Goal: Information Seeking & Learning: Learn about a topic

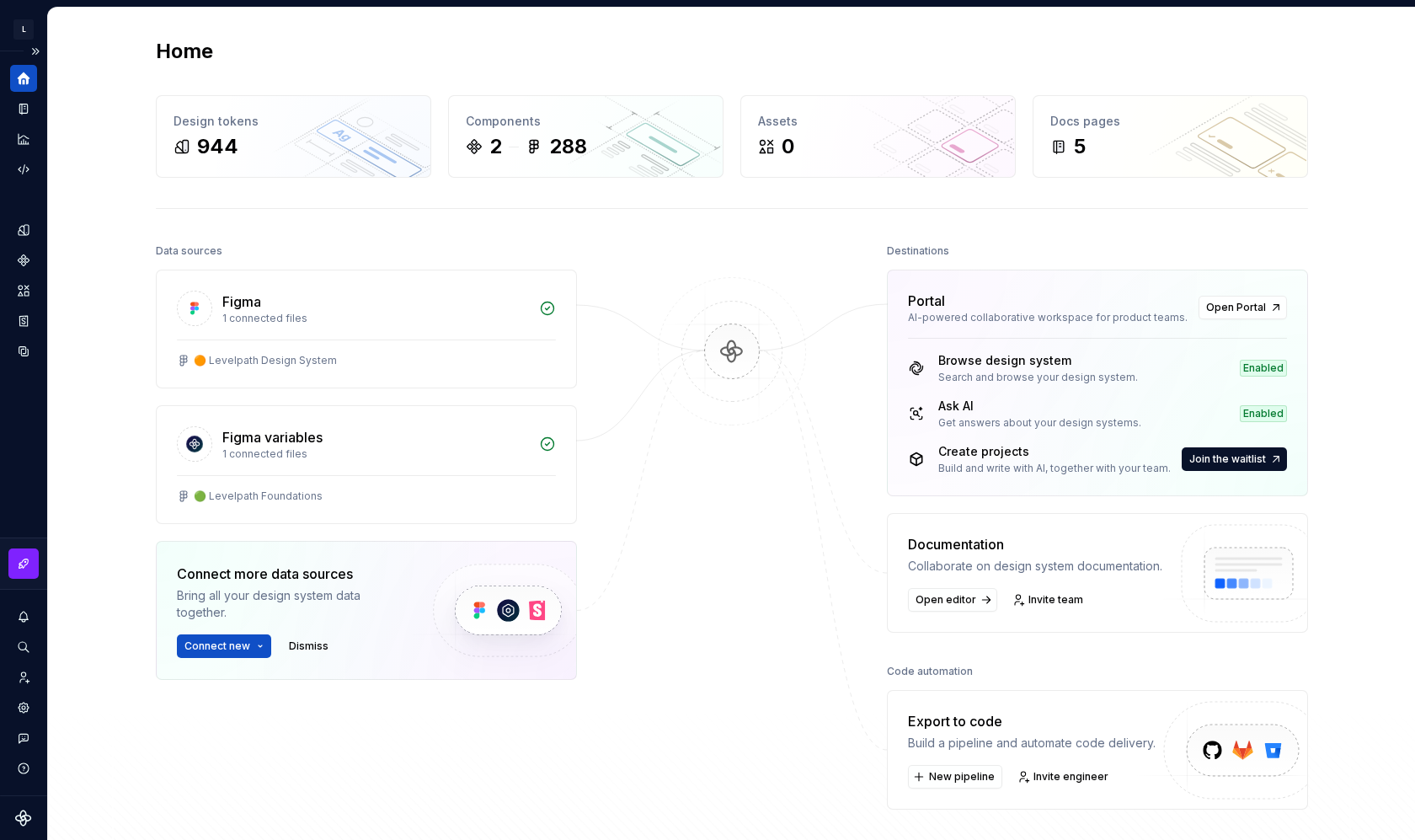
click at [30, 83] on icon "Home" at bounding box center [23, 78] width 15 height 15
click at [26, 107] on icon "Documentation" at bounding box center [25, 109] width 7 height 10
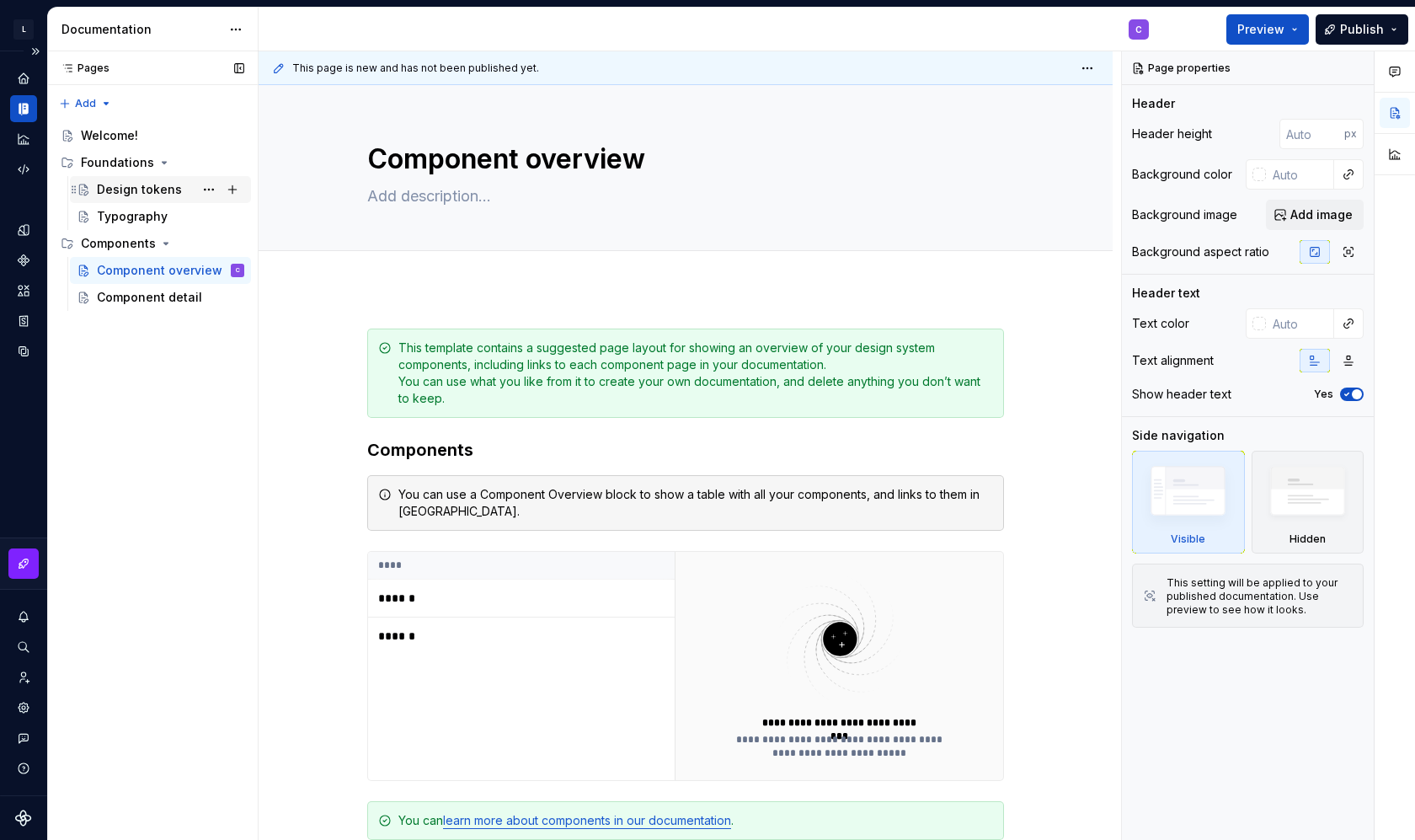
click at [117, 184] on div "Design tokens" at bounding box center [139, 189] width 85 height 17
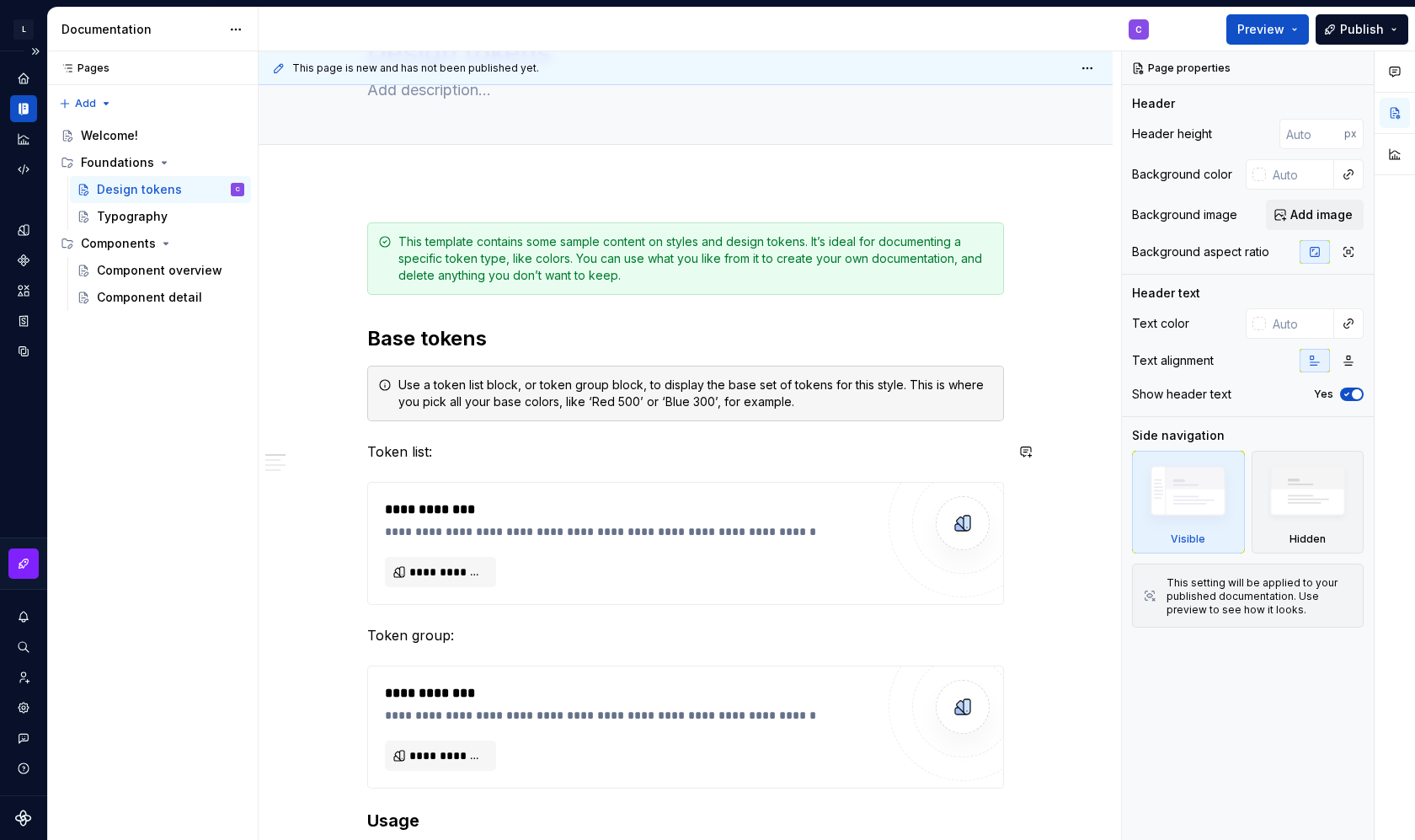
scroll to position [113, 0]
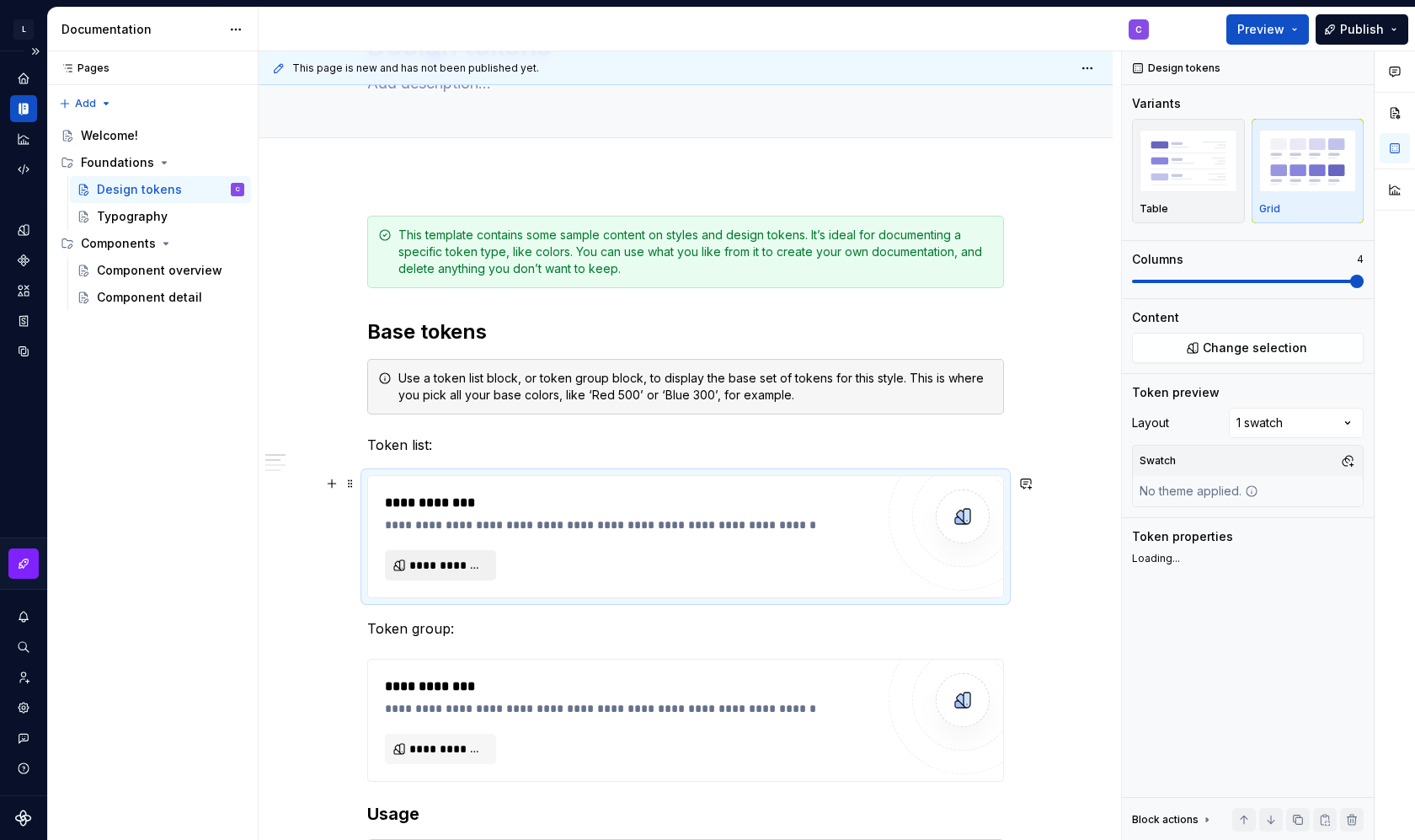
click at [429, 569] on span "**********" at bounding box center [447, 565] width 76 height 17
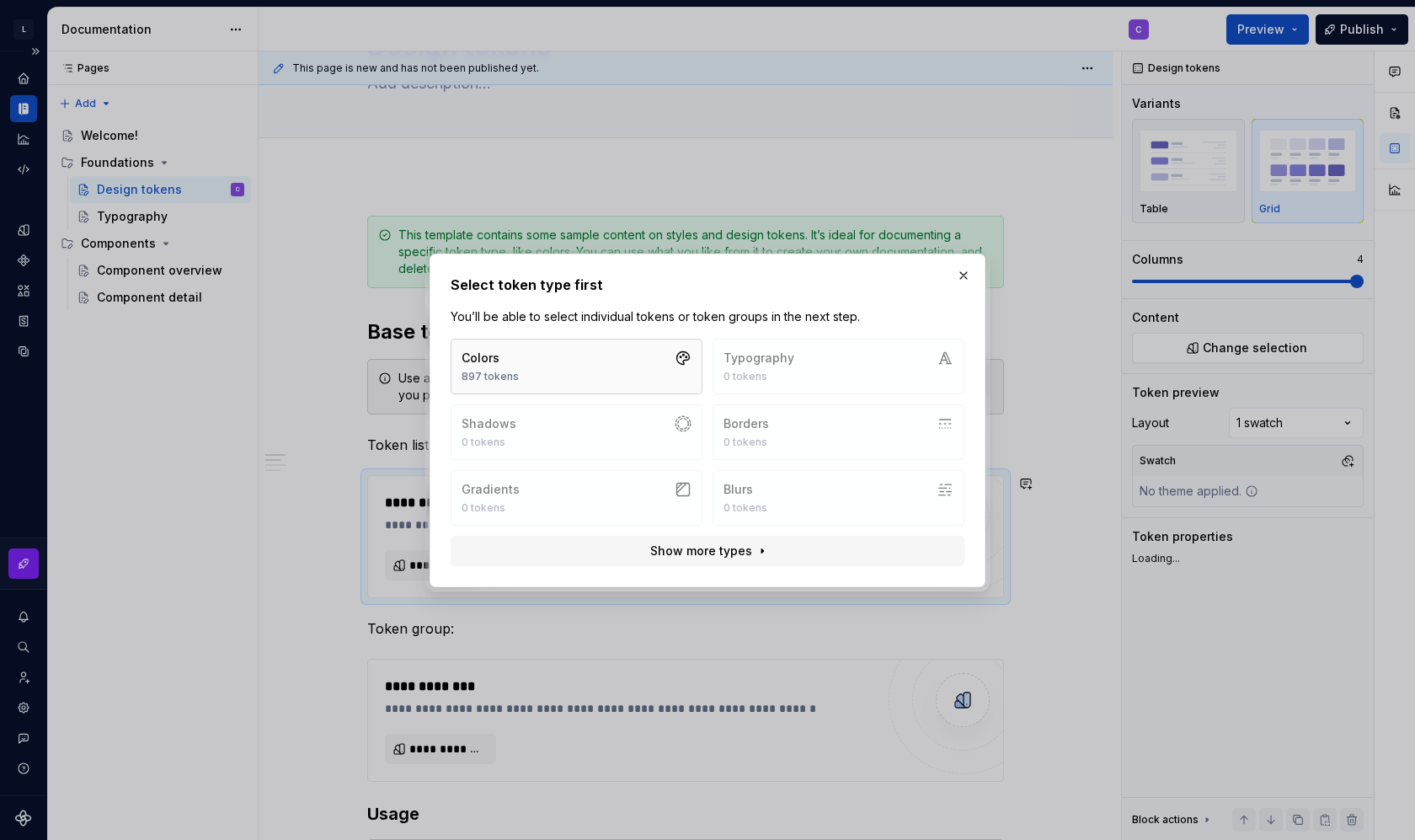
click at [583, 375] on button "Colors 897 tokens" at bounding box center [576, 367] width 252 height 56
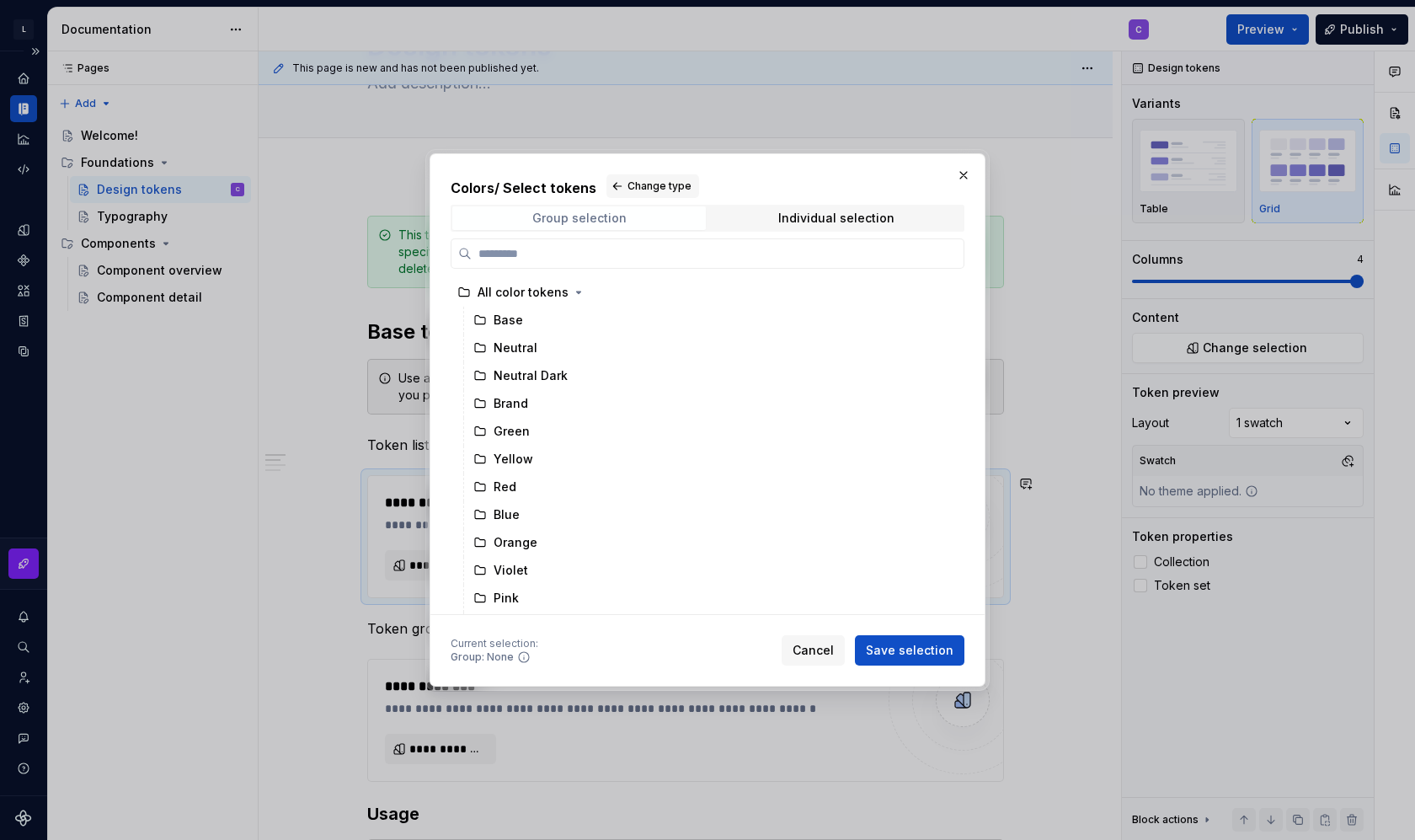
click at [601, 217] on div "Group selection" at bounding box center [579, 218] width 94 height 13
click at [787, 218] on div "Individual selection" at bounding box center [836, 218] width 116 height 13
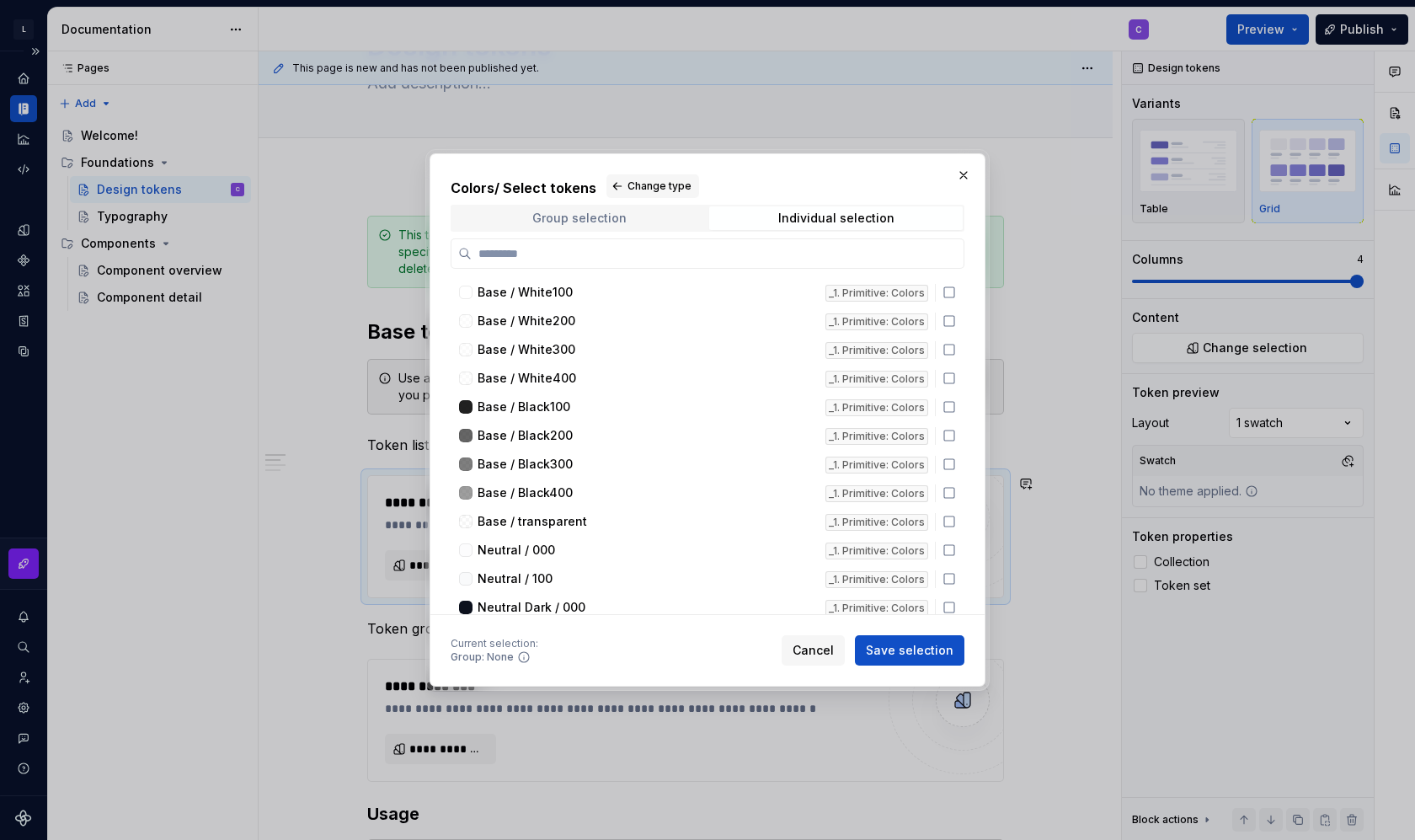
click at [587, 229] on span "Group selection" at bounding box center [579, 218] width 254 height 24
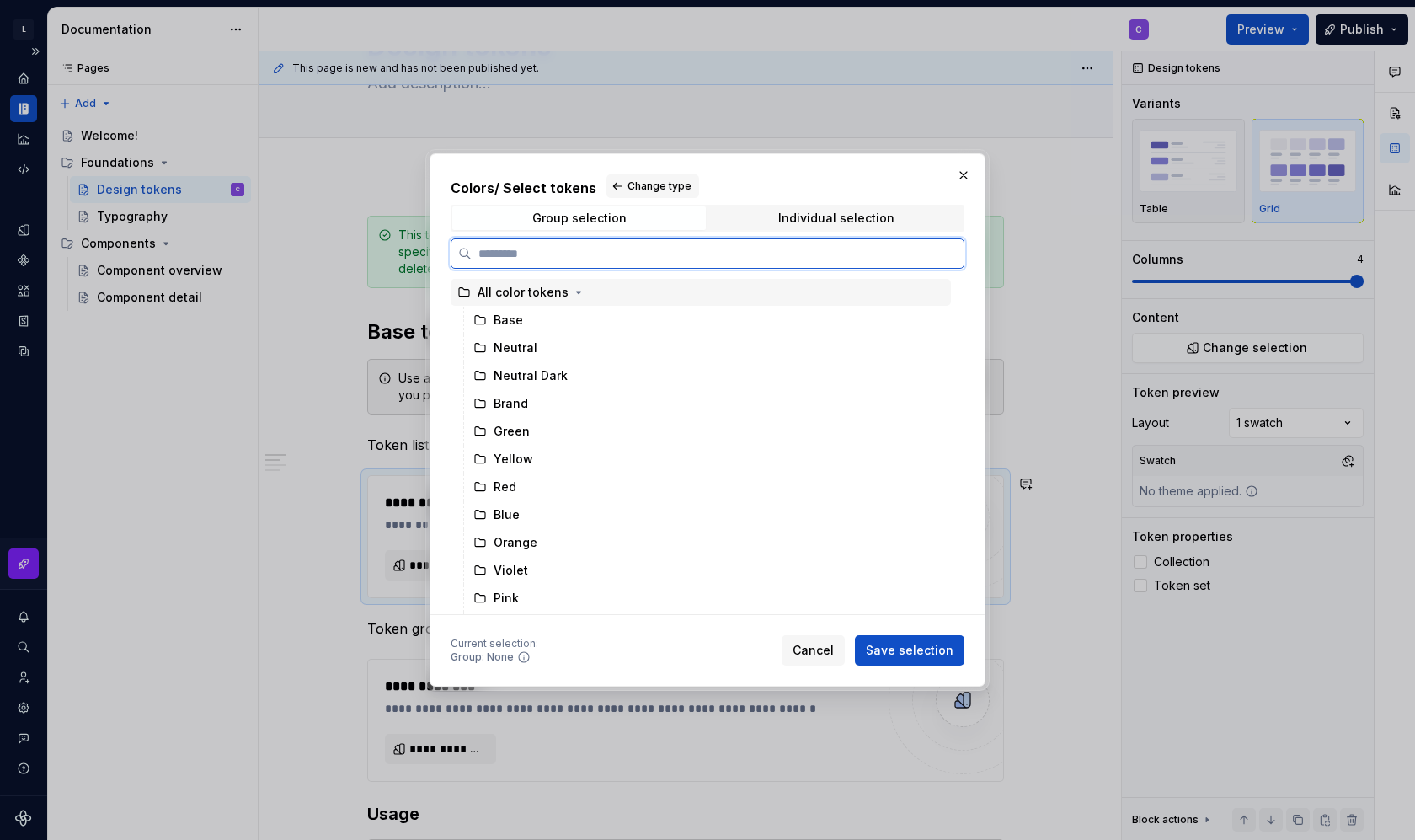
click at [523, 297] on div "All color tokens" at bounding box center [523, 292] width 91 height 17
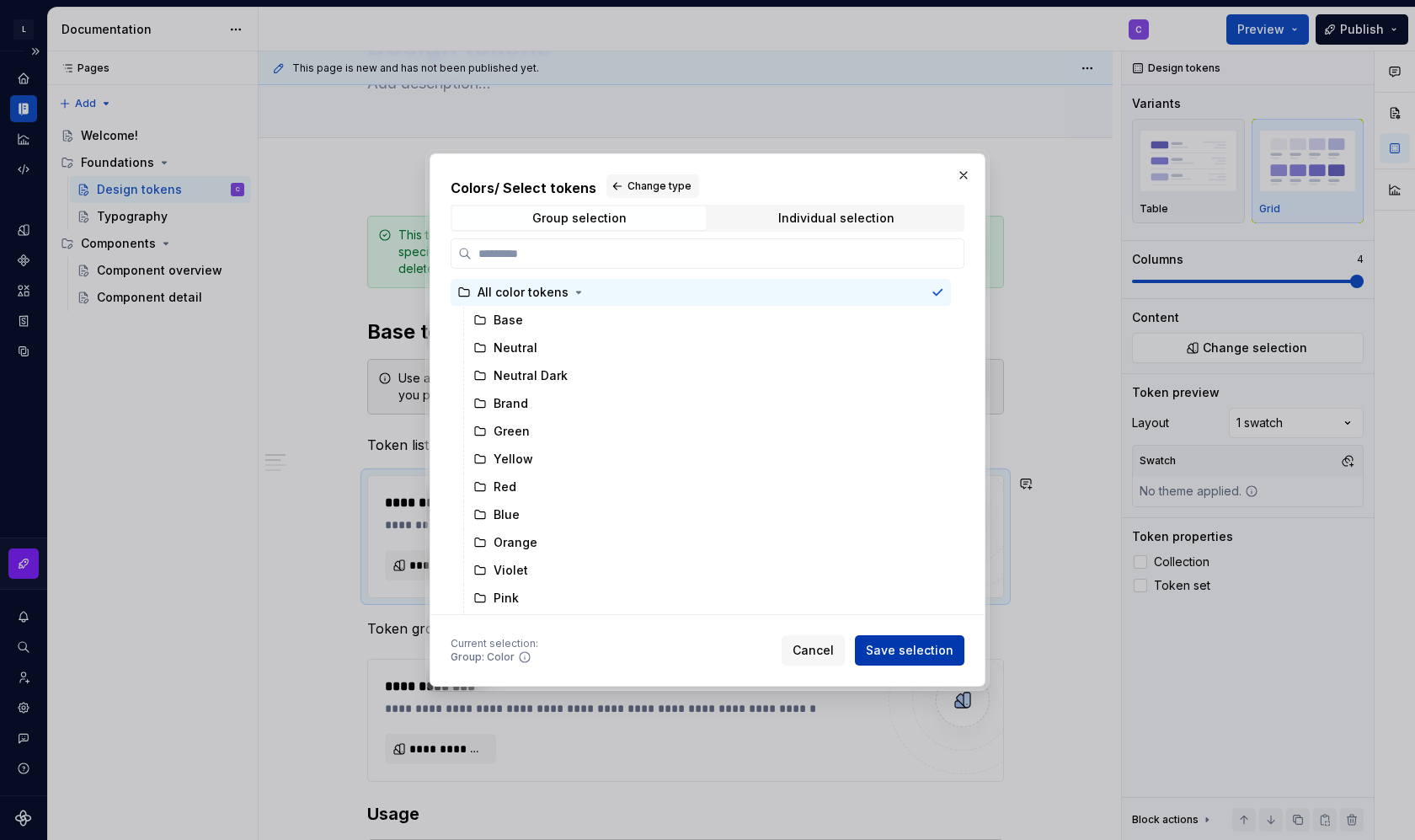
click at [913, 655] on span "Save selection" at bounding box center [910, 650] width 88 height 17
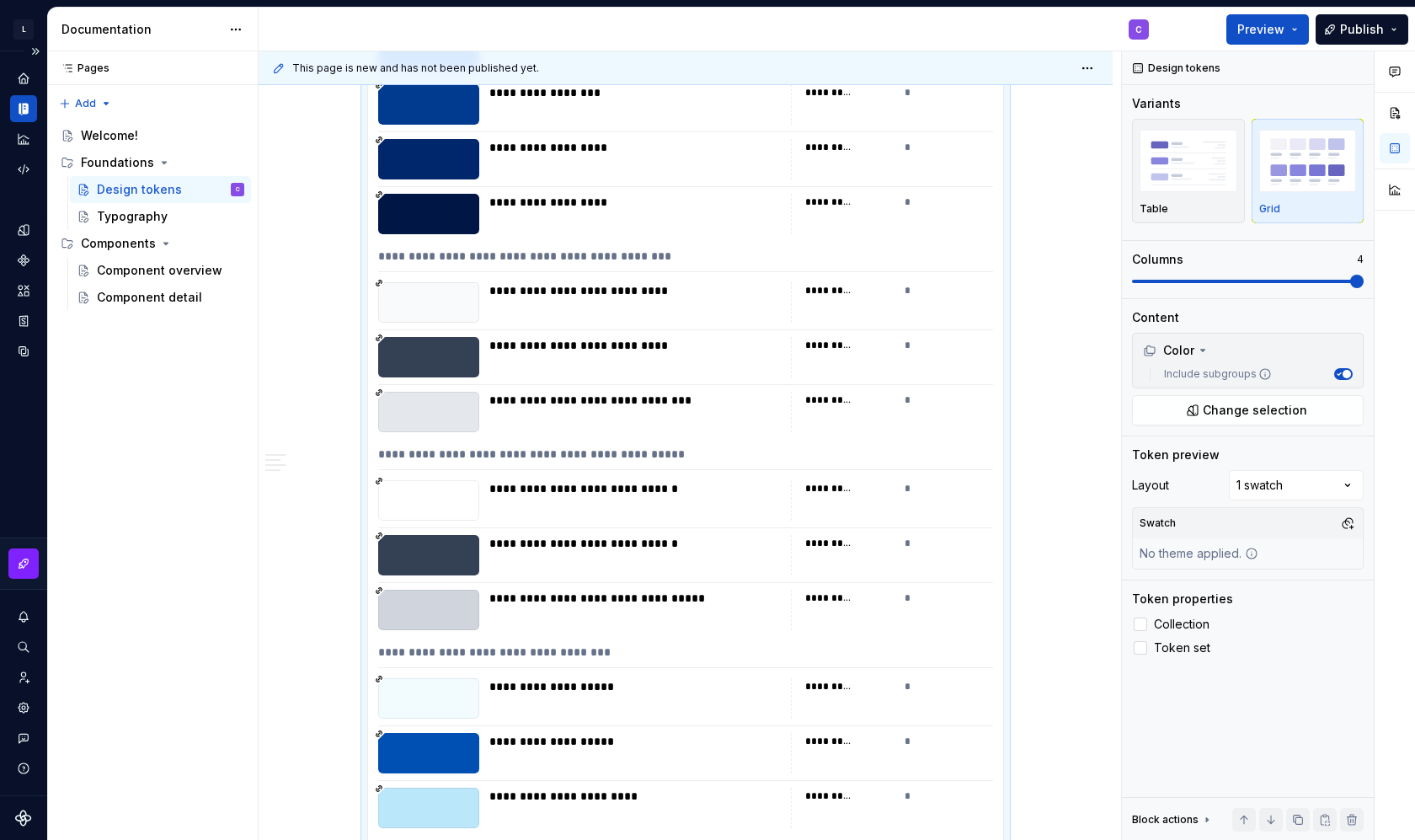
scroll to position [29174, 0]
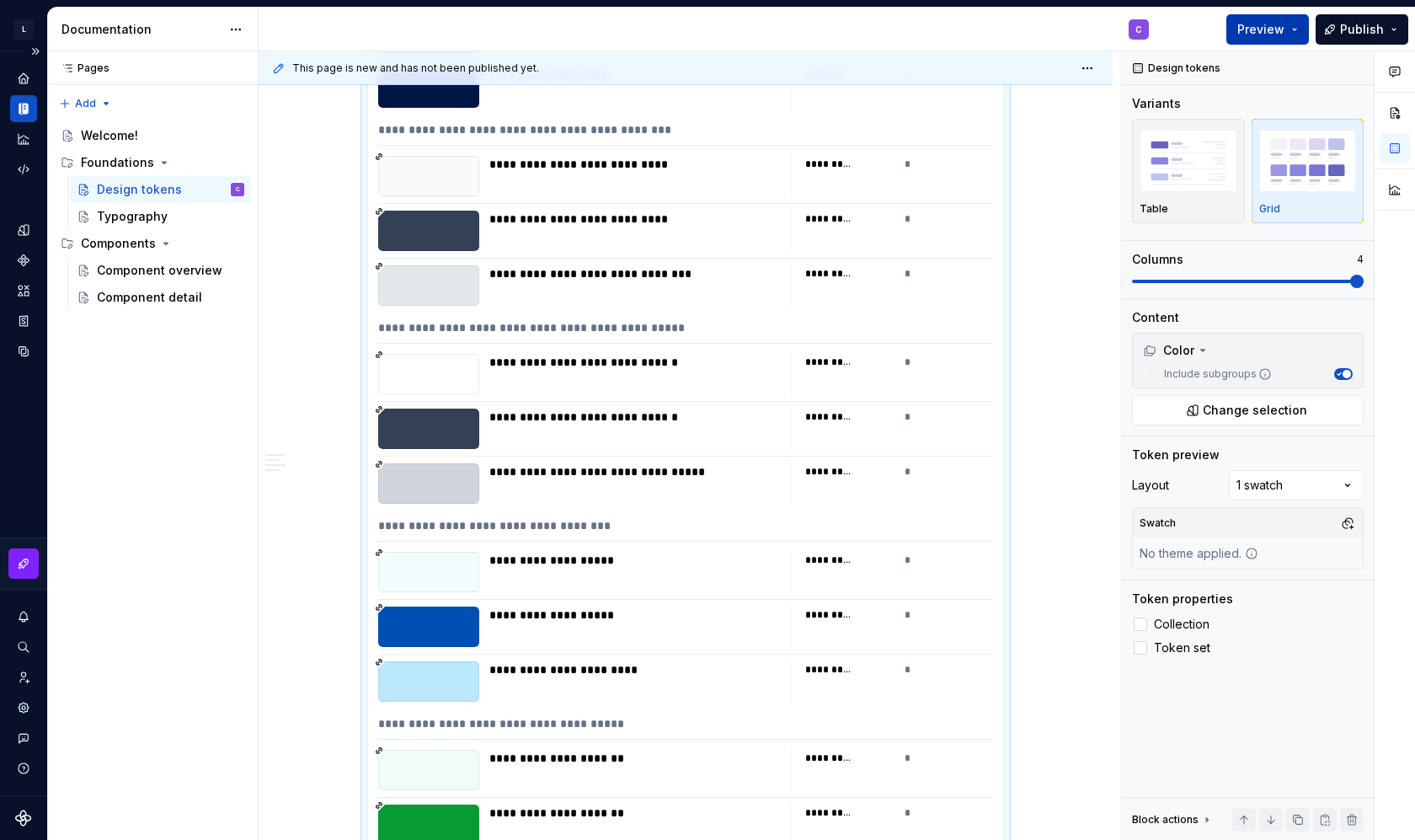
click at [1298, 28] on button "Preview" at bounding box center [1268, 29] width 83 height 30
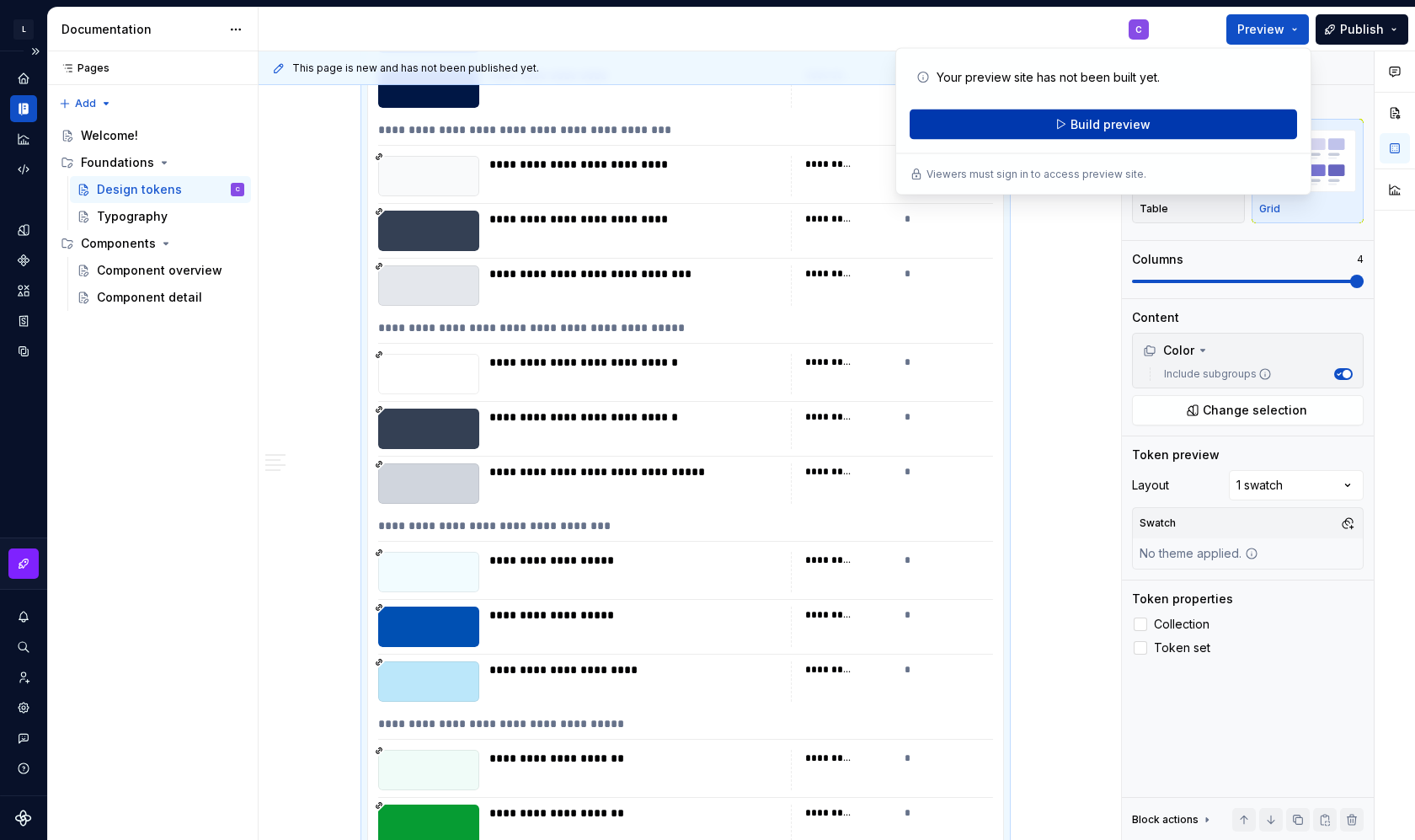
click at [941, 127] on button "Build preview" at bounding box center [1103, 125] width 388 height 30
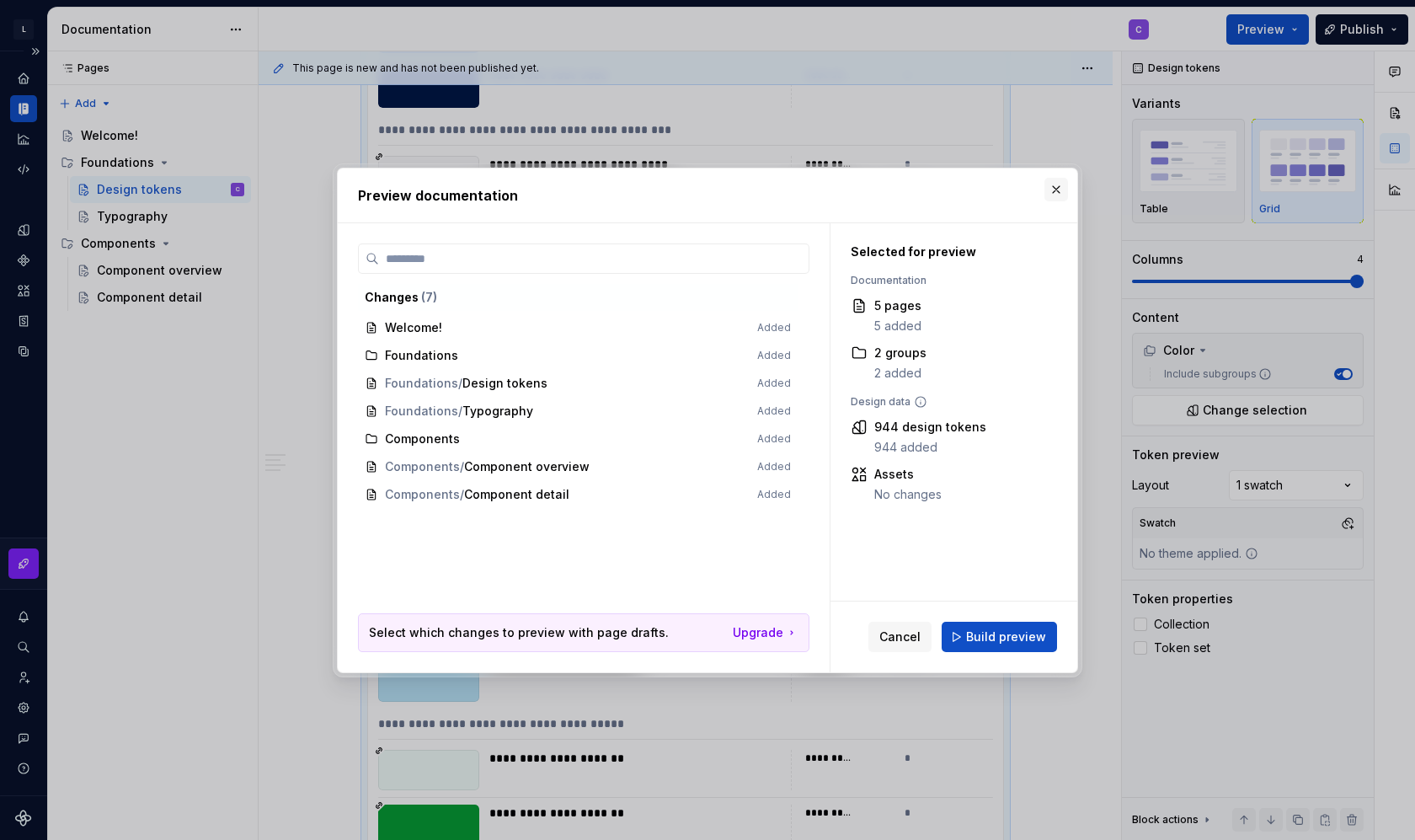
click at [1046, 192] on button "button" at bounding box center [1056, 189] width 24 height 24
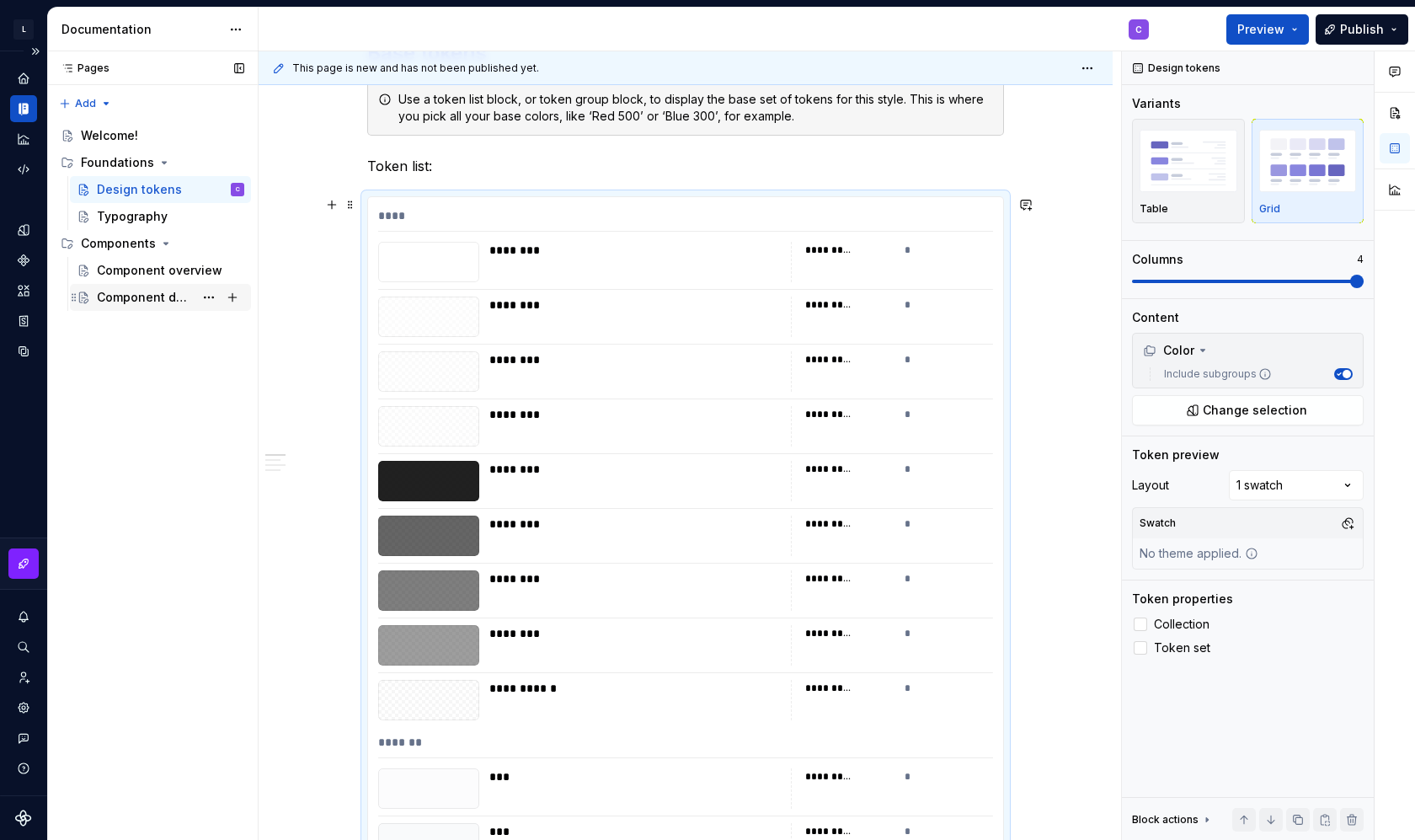
scroll to position [394, 0]
click at [151, 220] on div "Typography" at bounding box center [132, 216] width 71 height 17
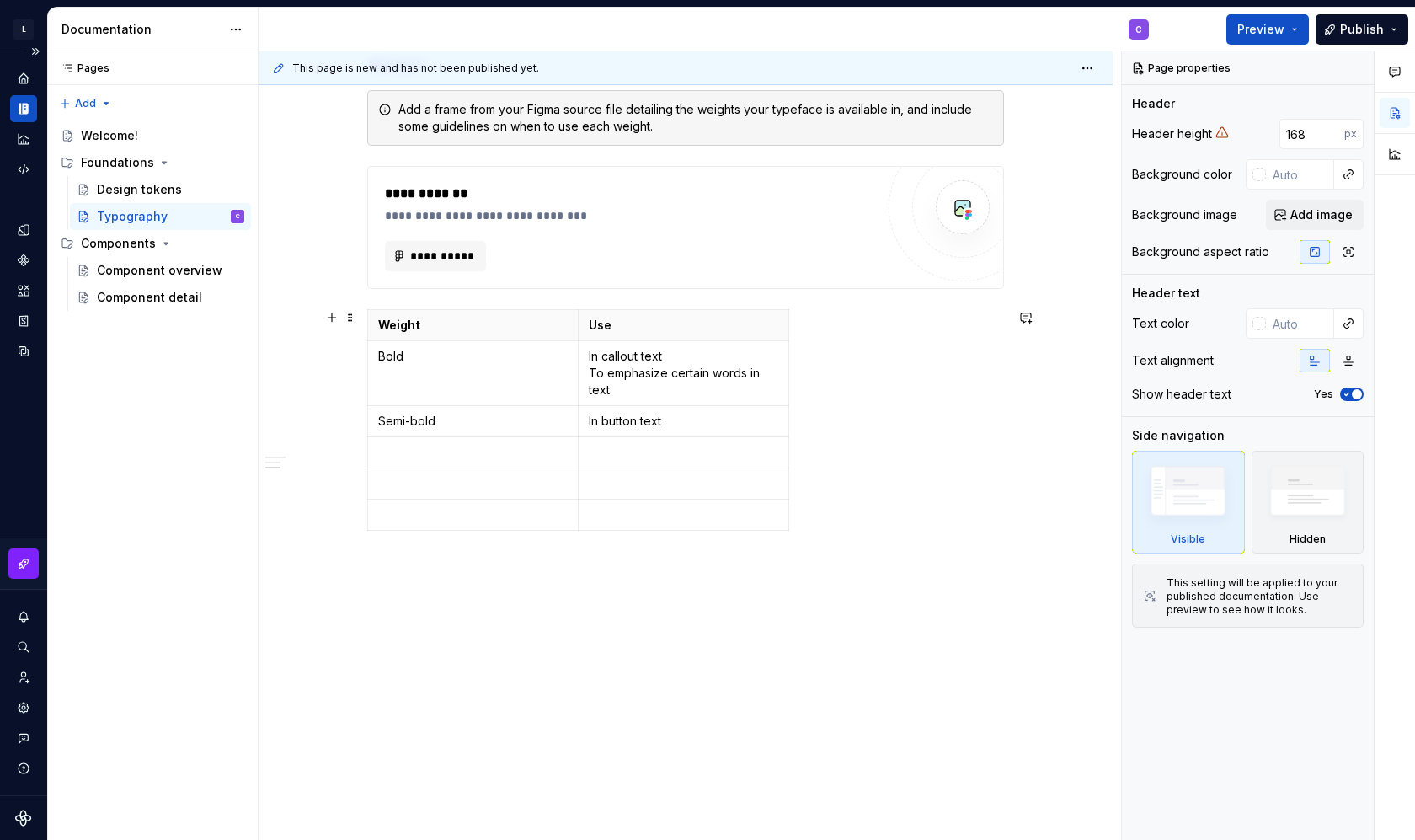
scroll to position [1097, 0]
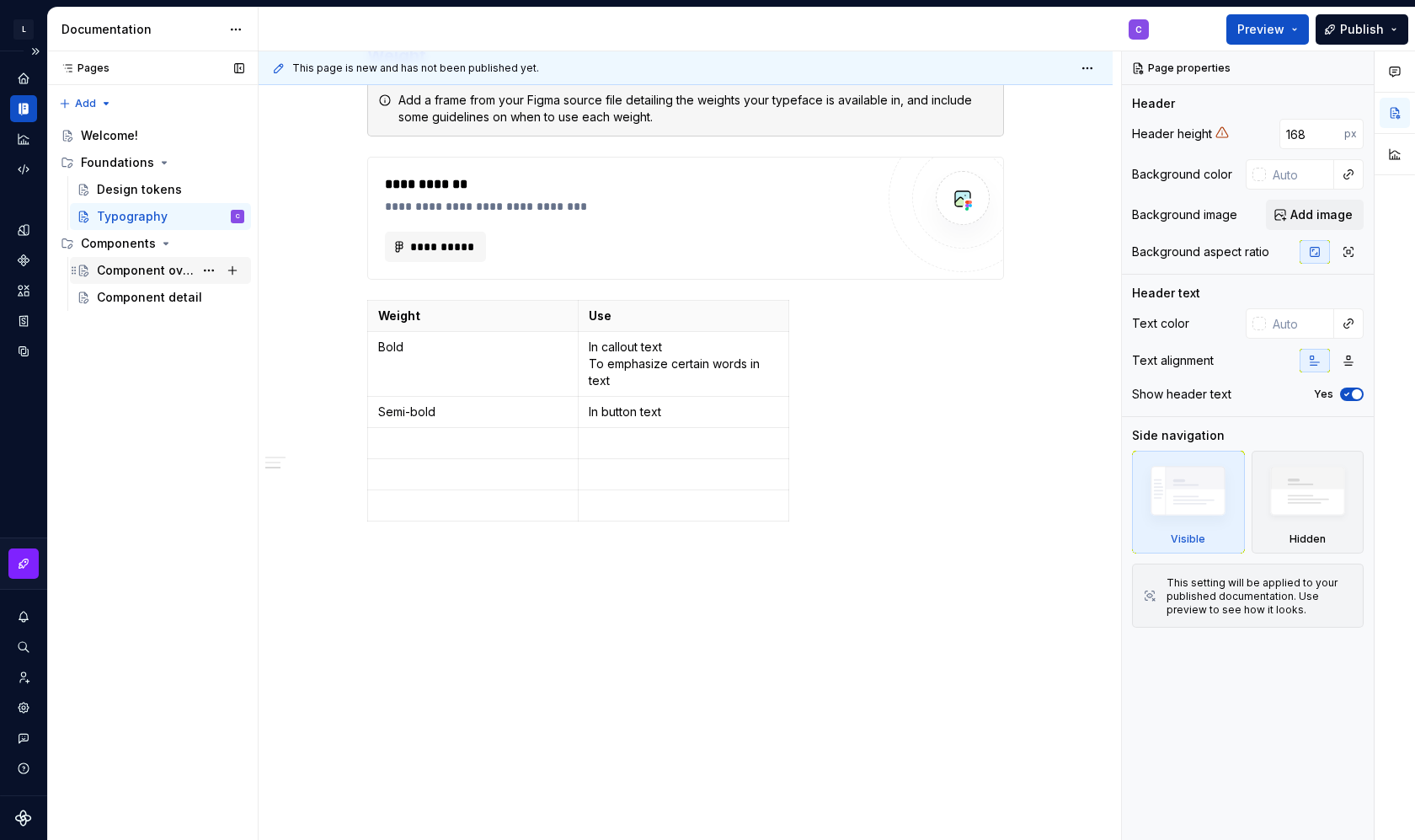
click at [140, 269] on div "Component overview" at bounding box center [145, 270] width 97 height 17
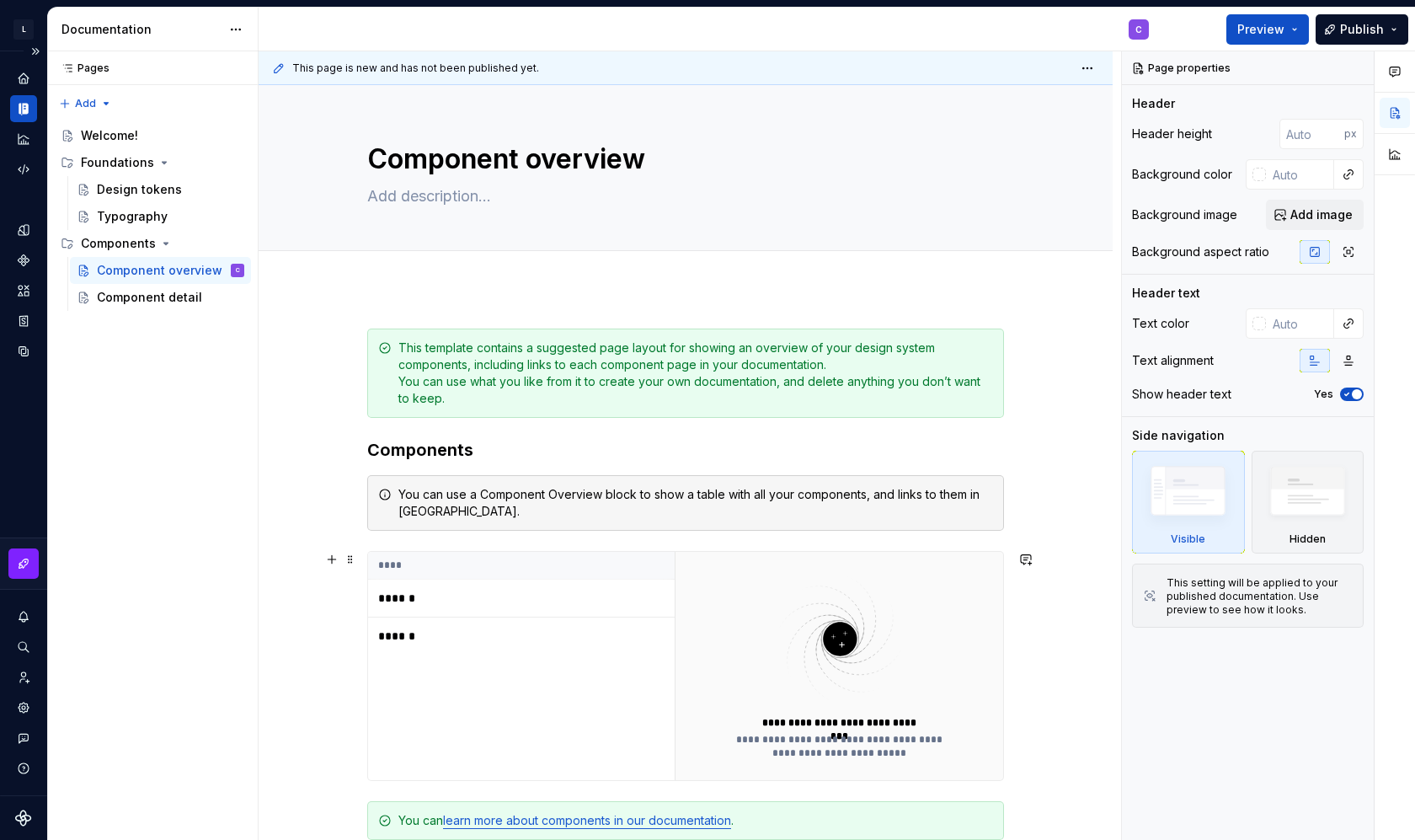
scroll to position [105, 0]
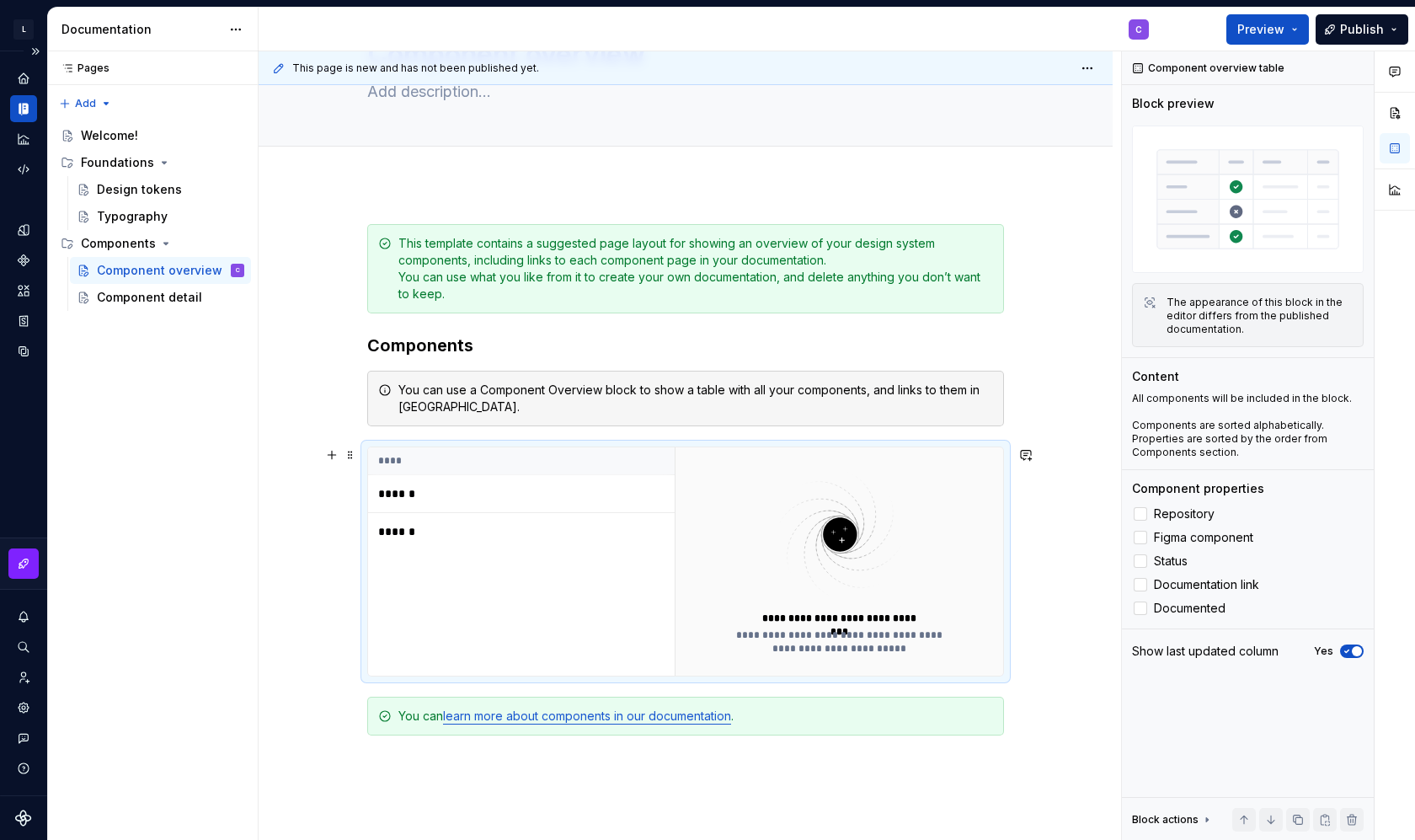
click at [409, 492] on p "******" at bounding box center [484, 493] width 211 height 17
click at [409, 532] on p "******" at bounding box center [484, 531] width 211 height 17
click at [171, 300] on div "Component detail" at bounding box center [145, 297] width 97 height 17
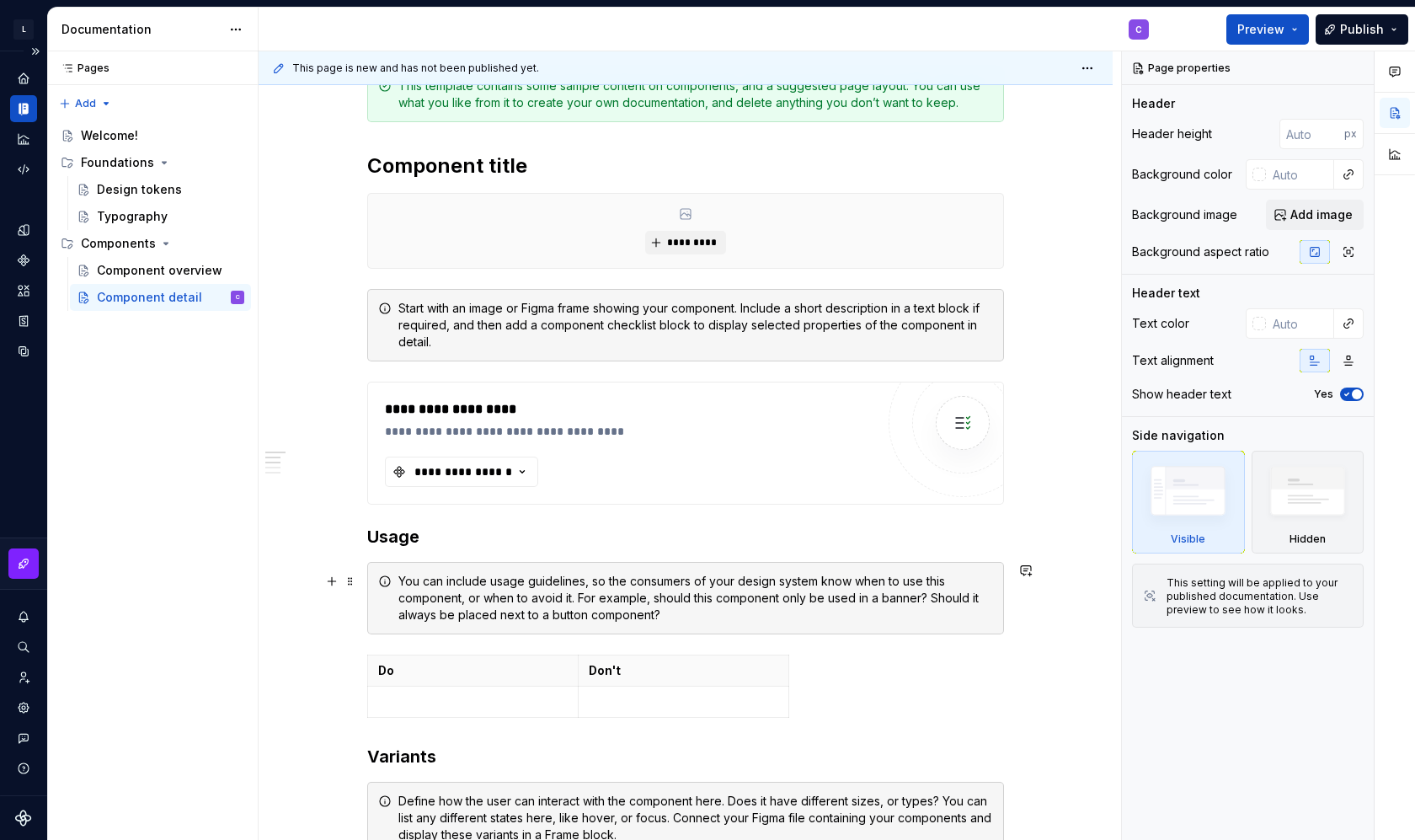
scroll to position [285, 0]
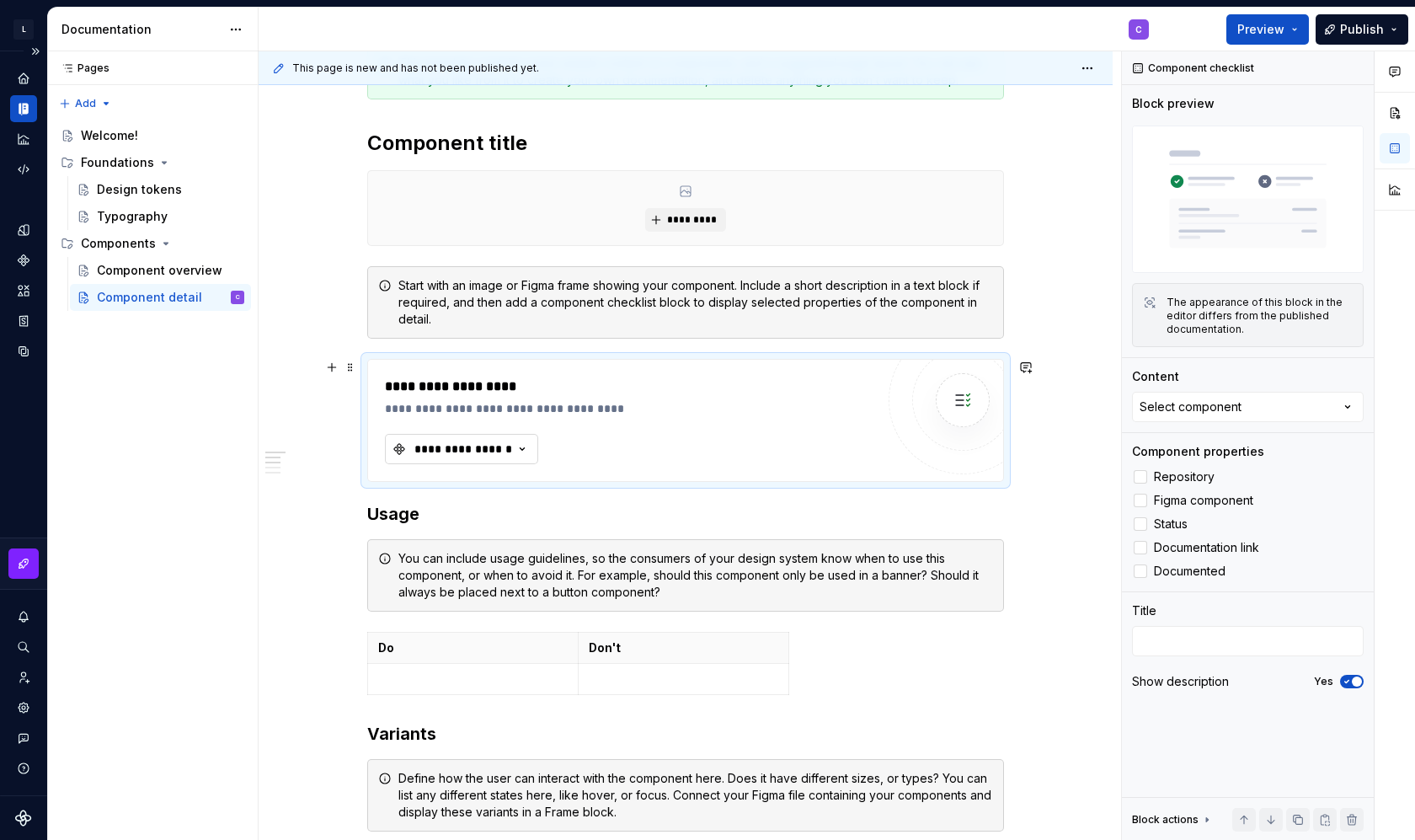
click at [477, 452] on div "**********" at bounding box center [464, 449] width 101 height 17
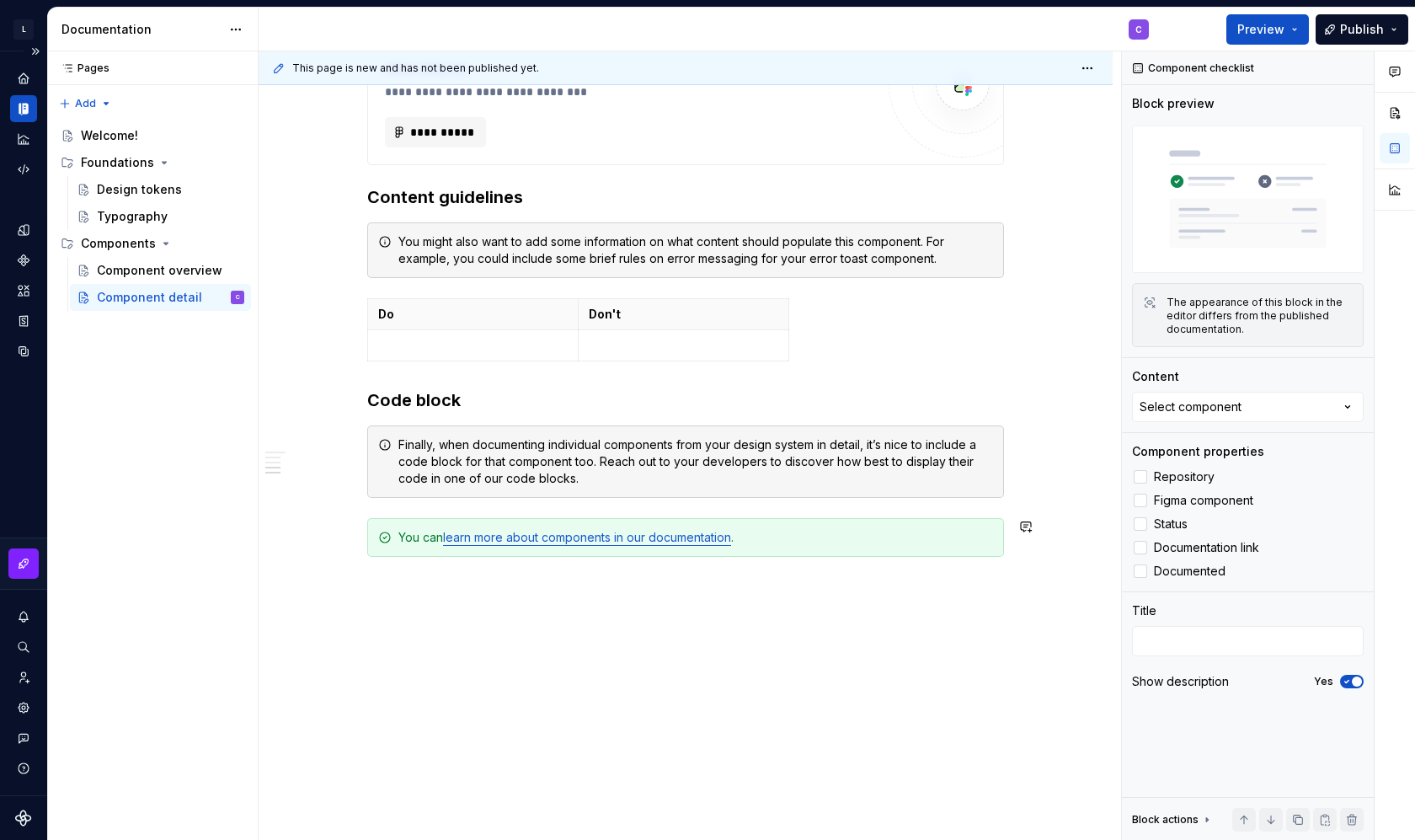
scroll to position [1123, 0]
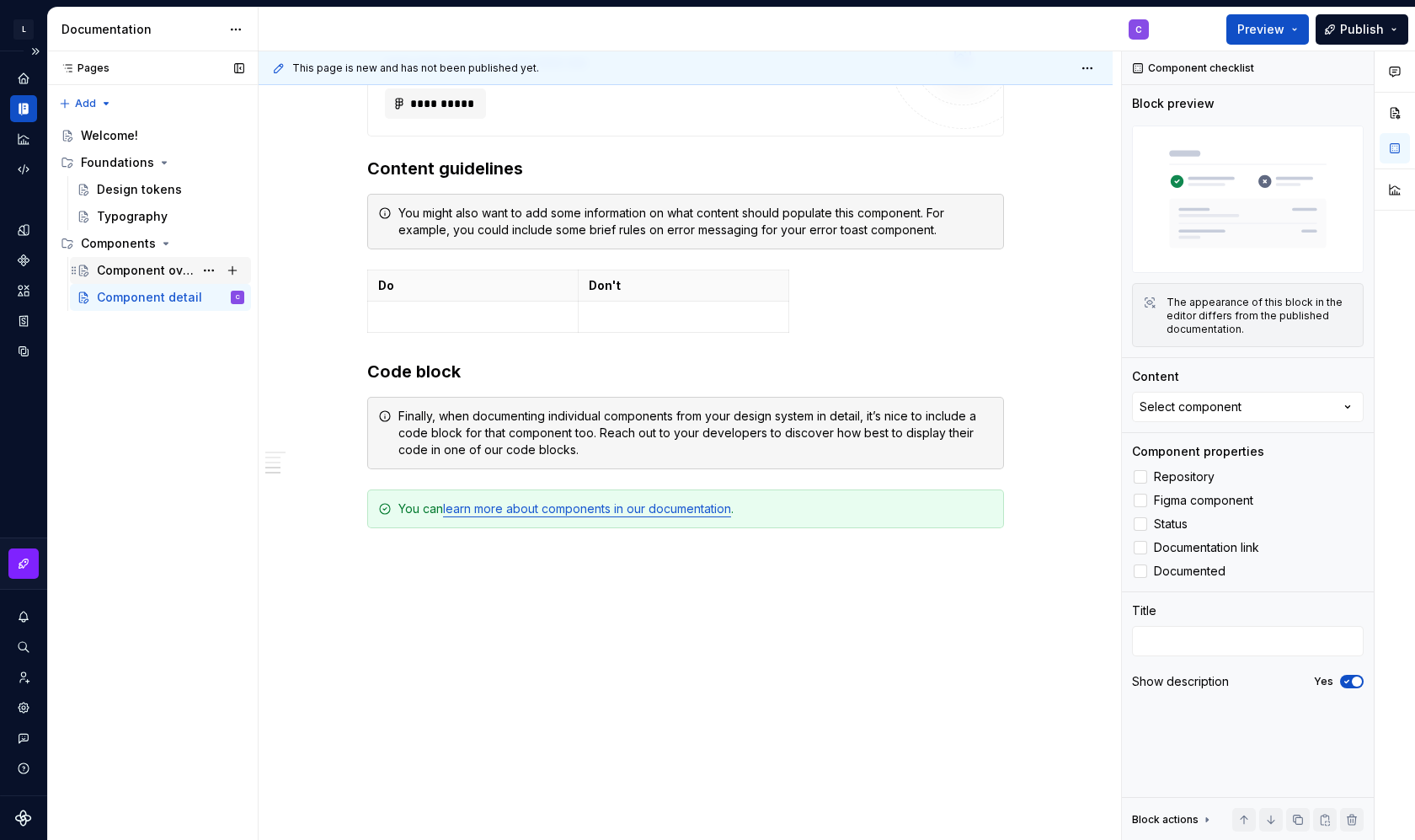
click at [159, 270] on div "Component overview" at bounding box center [145, 270] width 97 height 17
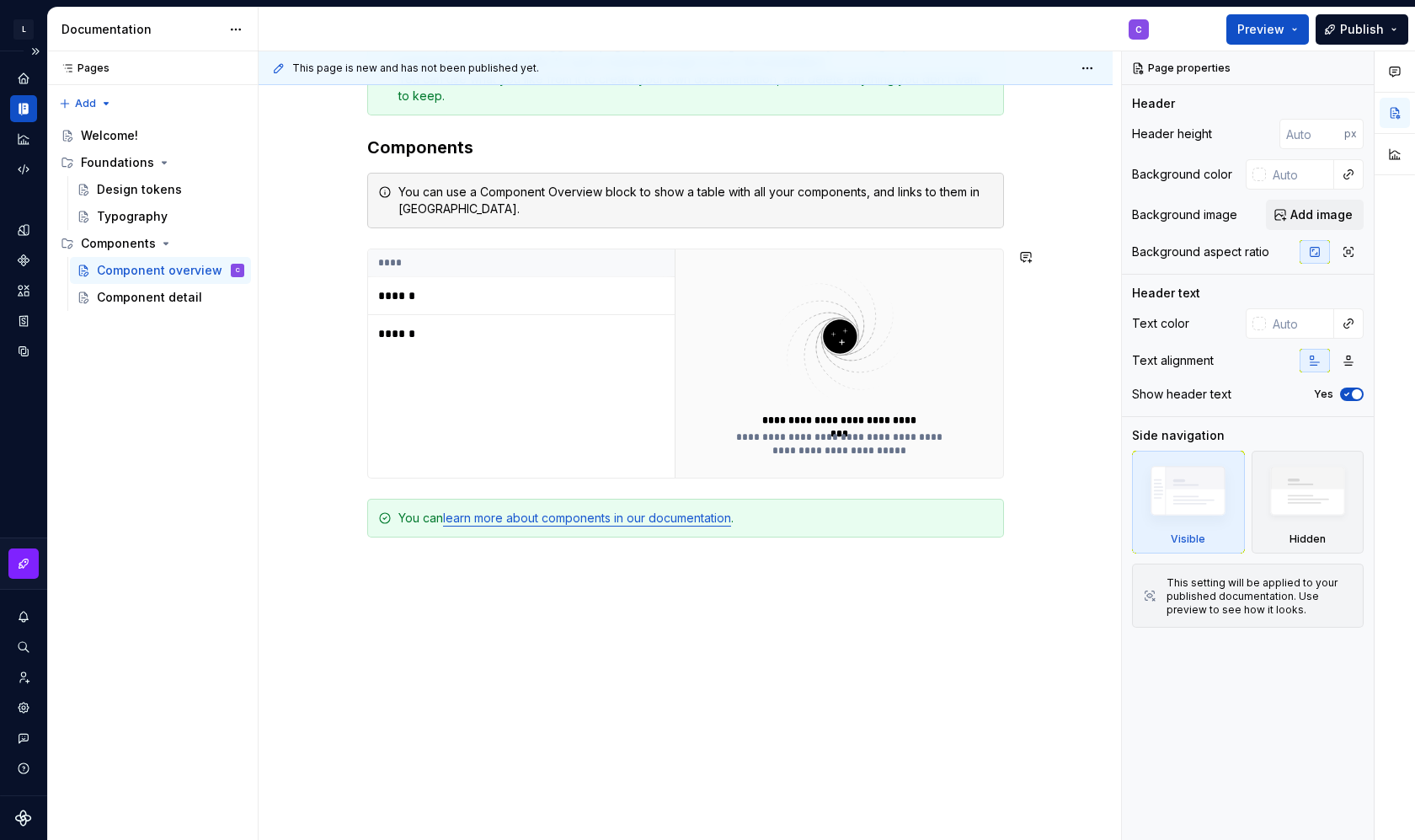
scroll to position [342, 0]
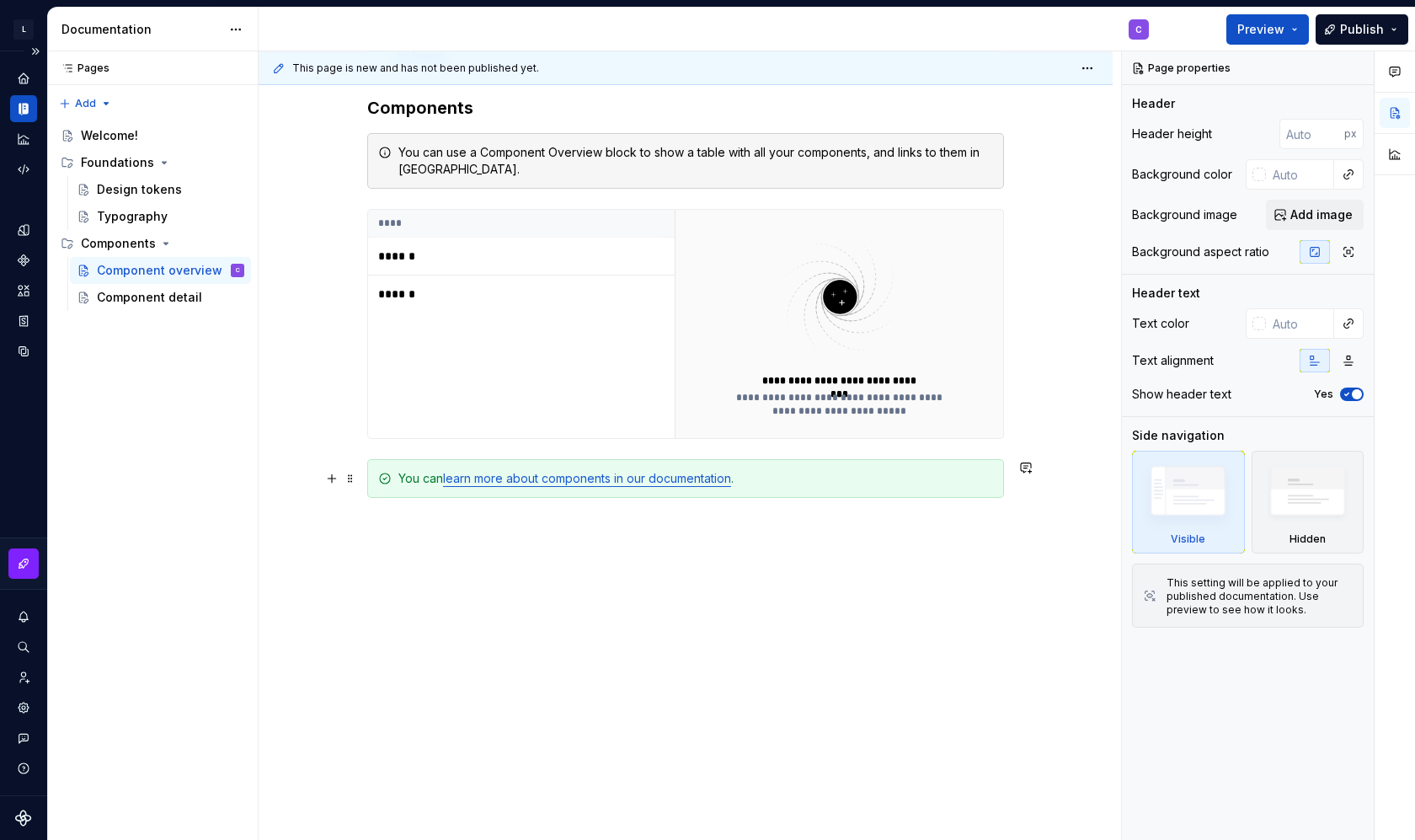
click at [568, 482] on link "learn more about components in our documentation" at bounding box center [587, 478] width 288 height 14
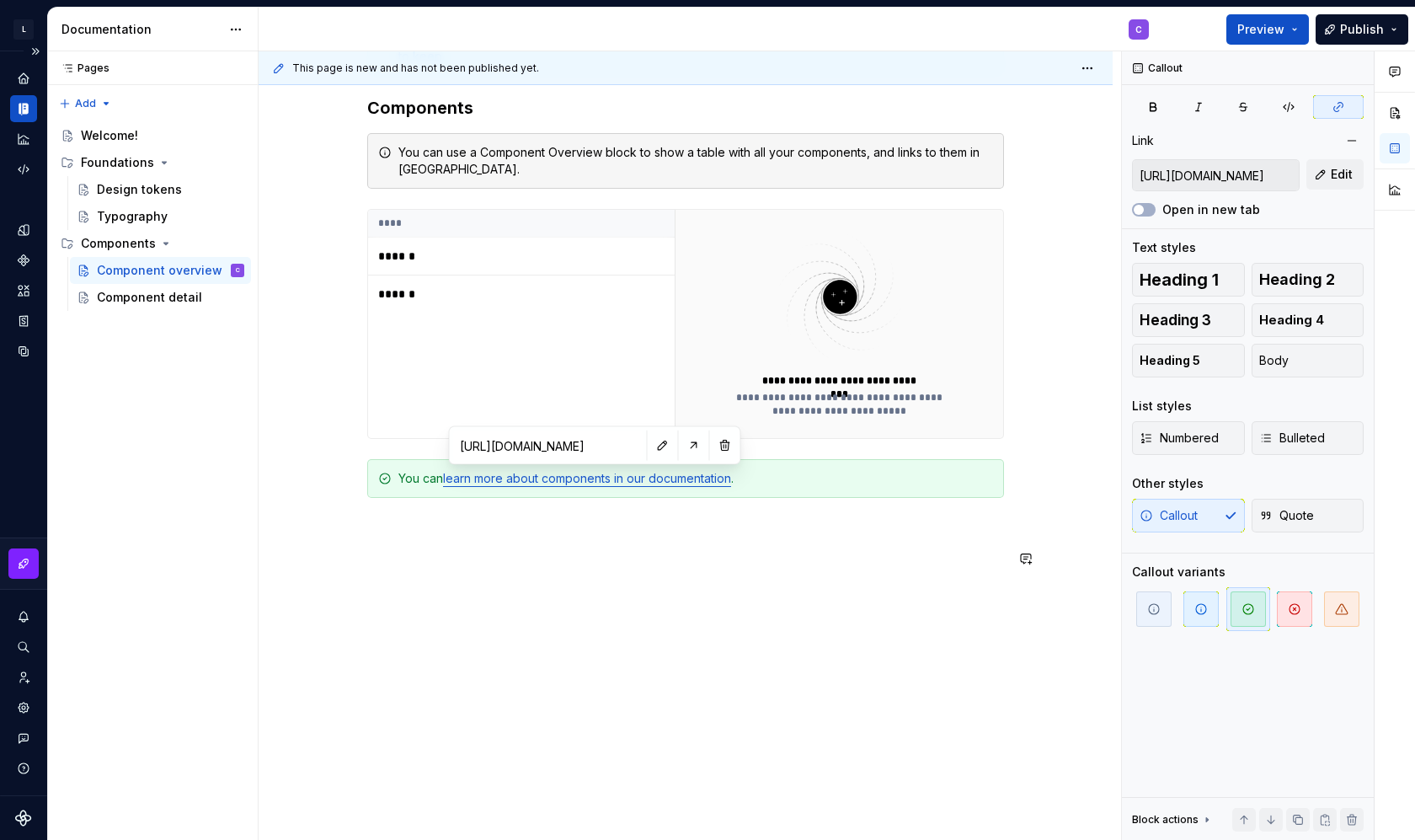
click at [503, 596] on div "**********" at bounding box center [686, 393] width 854 height 895
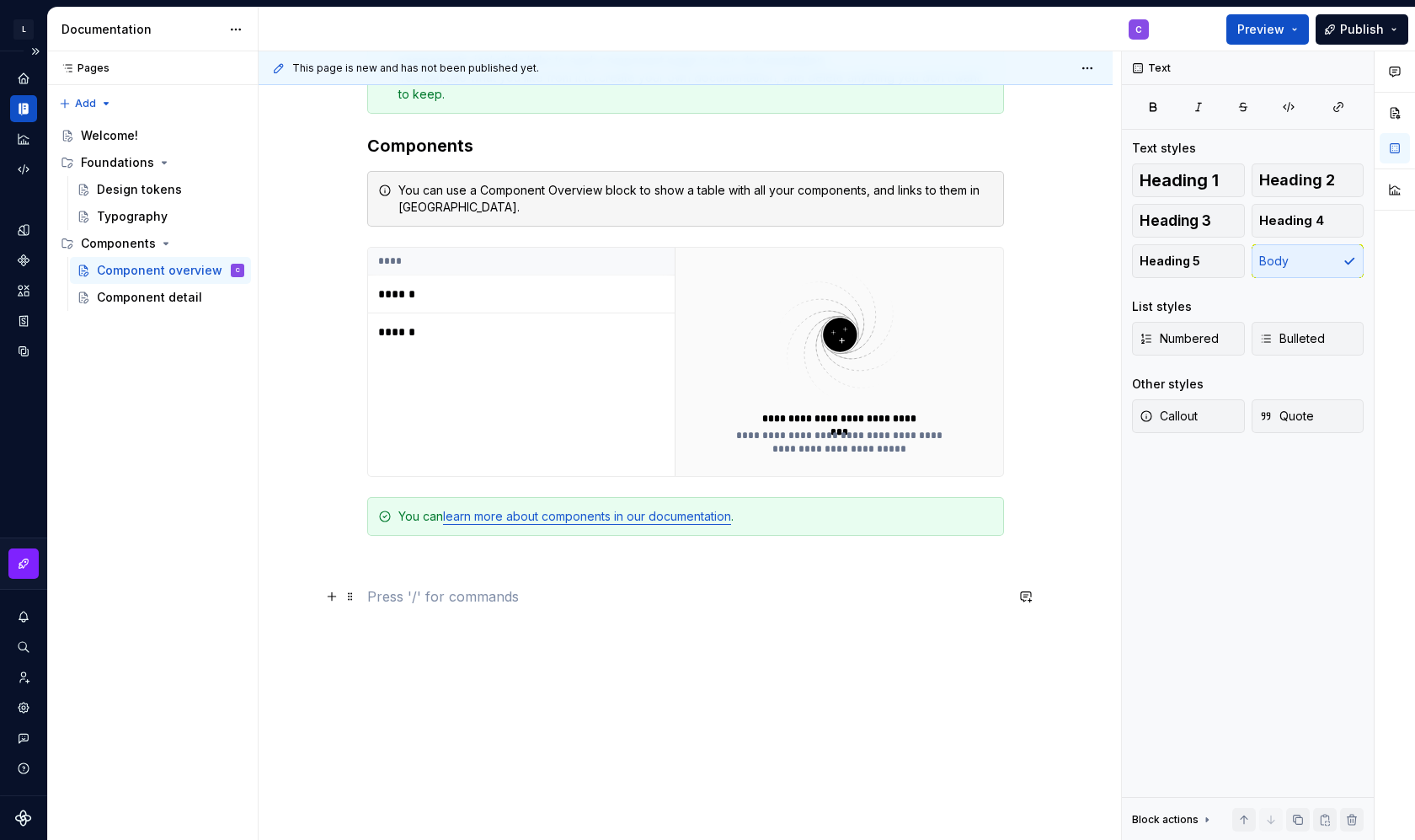
scroll to position [279, 0]
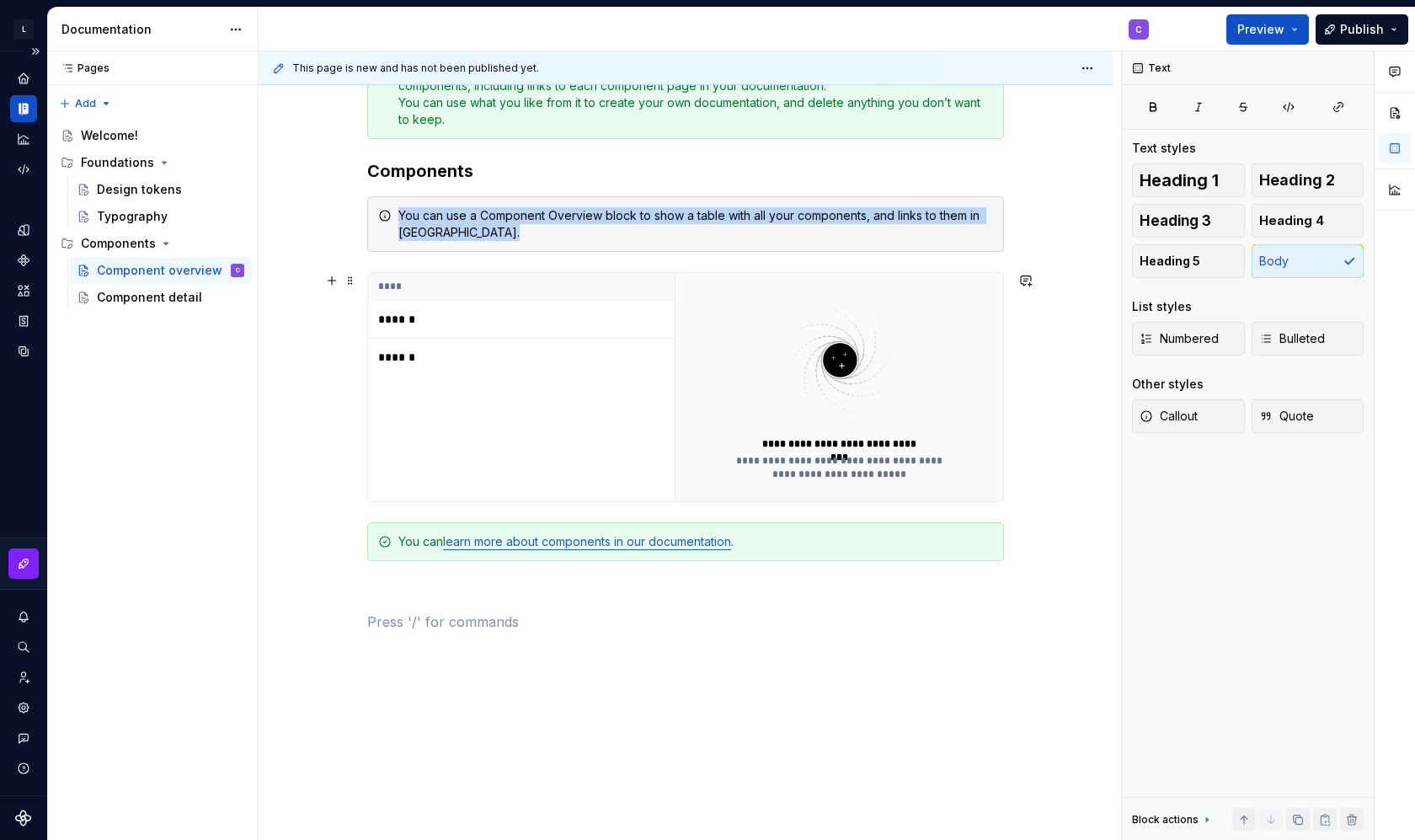
click at [479, 461] on div "**** ****** ******" at bounding box center [522, 387] width 307 height 228
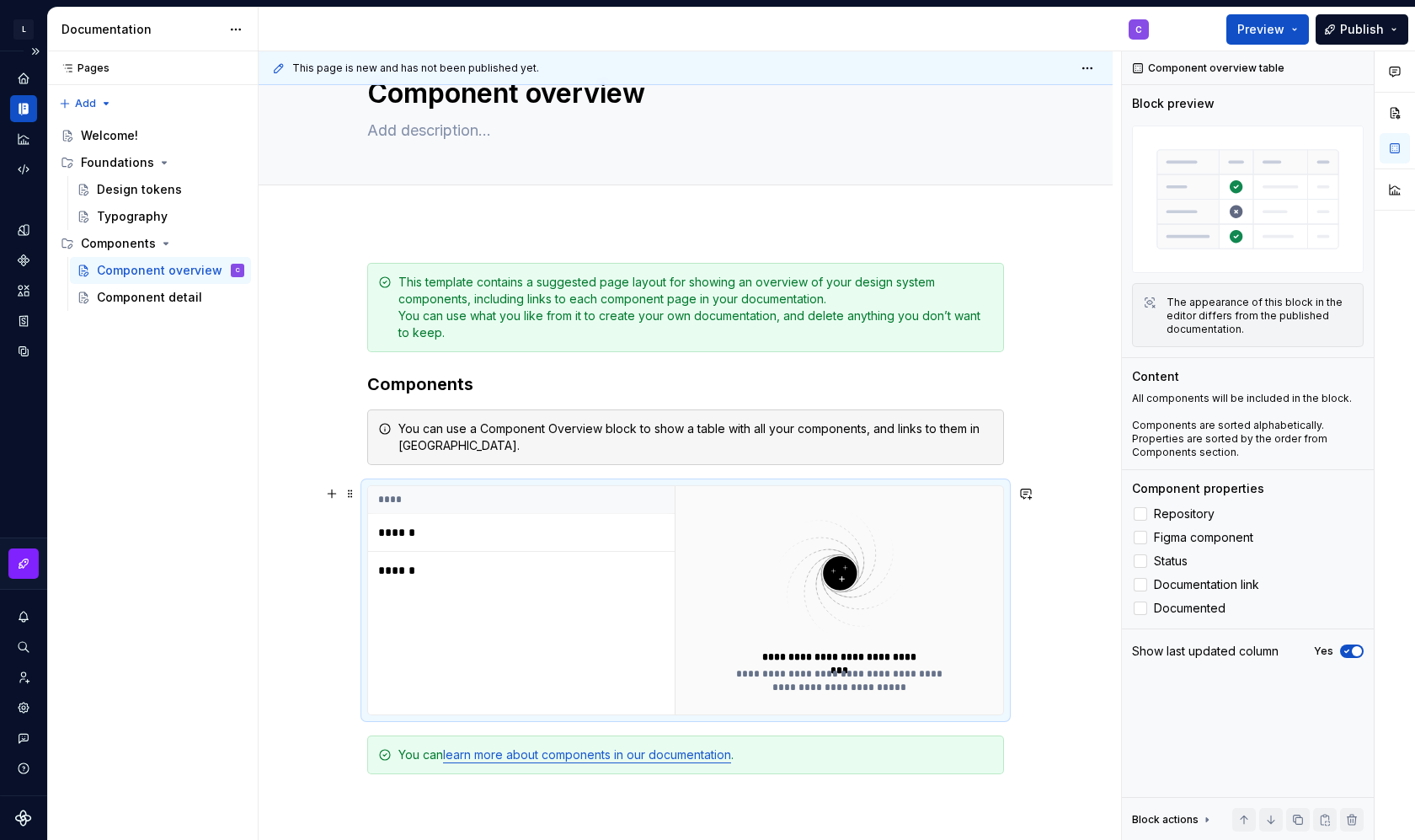
scroll to position [0, 0]
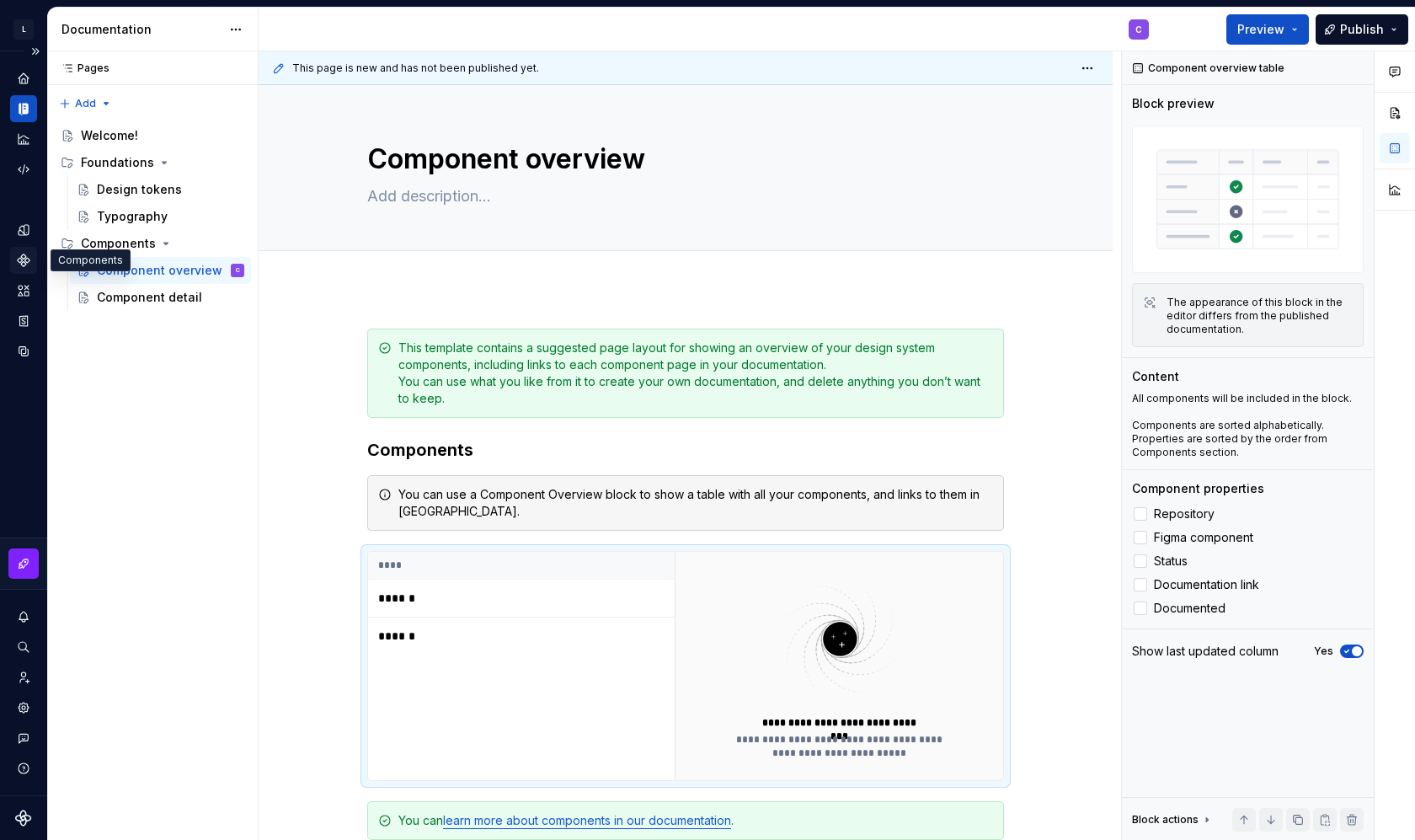
click at [26, 257] on icon "Components" at bounding box center [23, 260] width 15 height 15
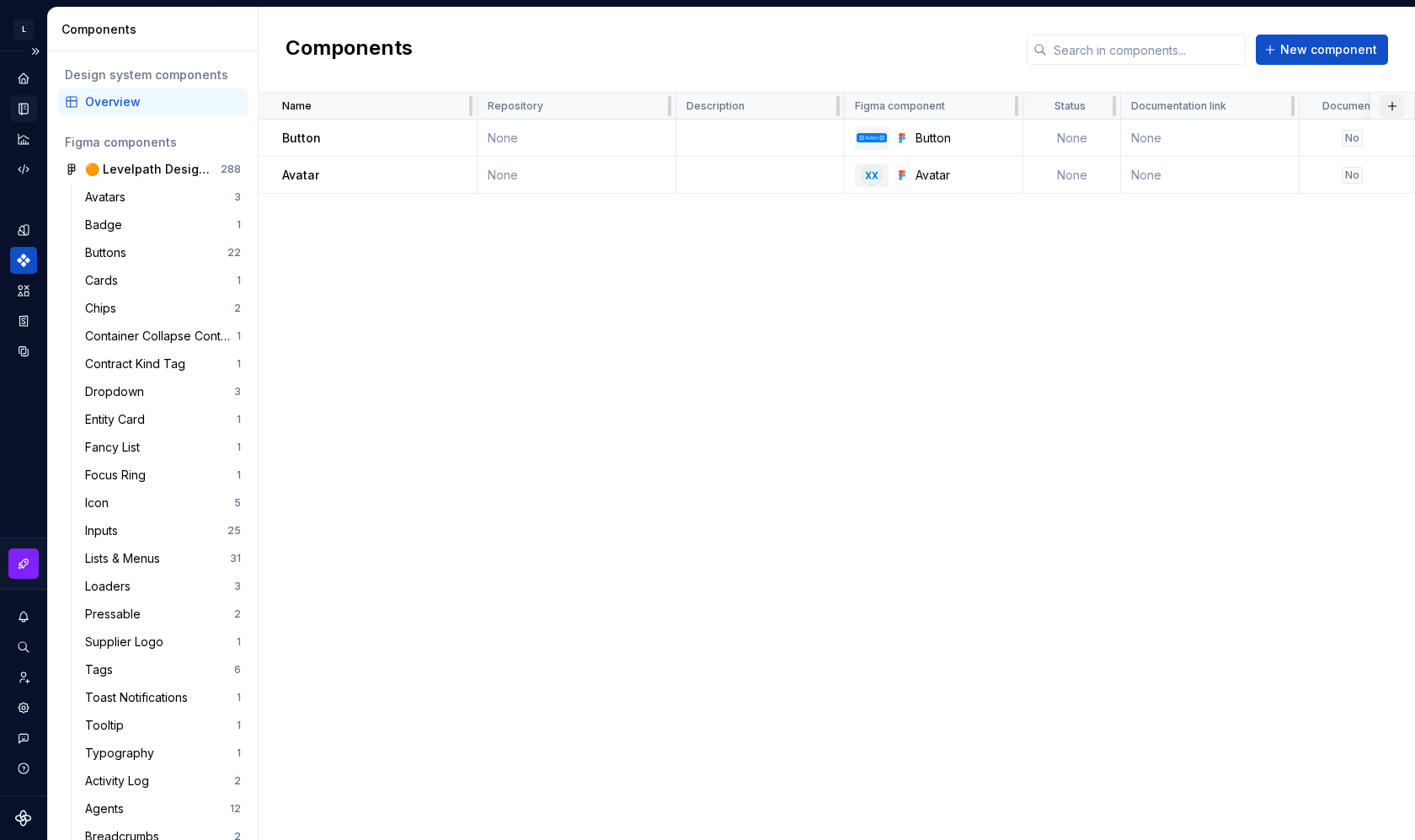
click at [1397, 108] on button "button" at bounding box center [1392, 105] width 24 height 24
click at [1148, 362] on div "Name Repository Description Figma component Status Documentation link Documente…" at bounding box center [837, 466] width 1157 height 748
click at [321, 132] on div "Button" at bounding box center [379, 138] width 193 height 17
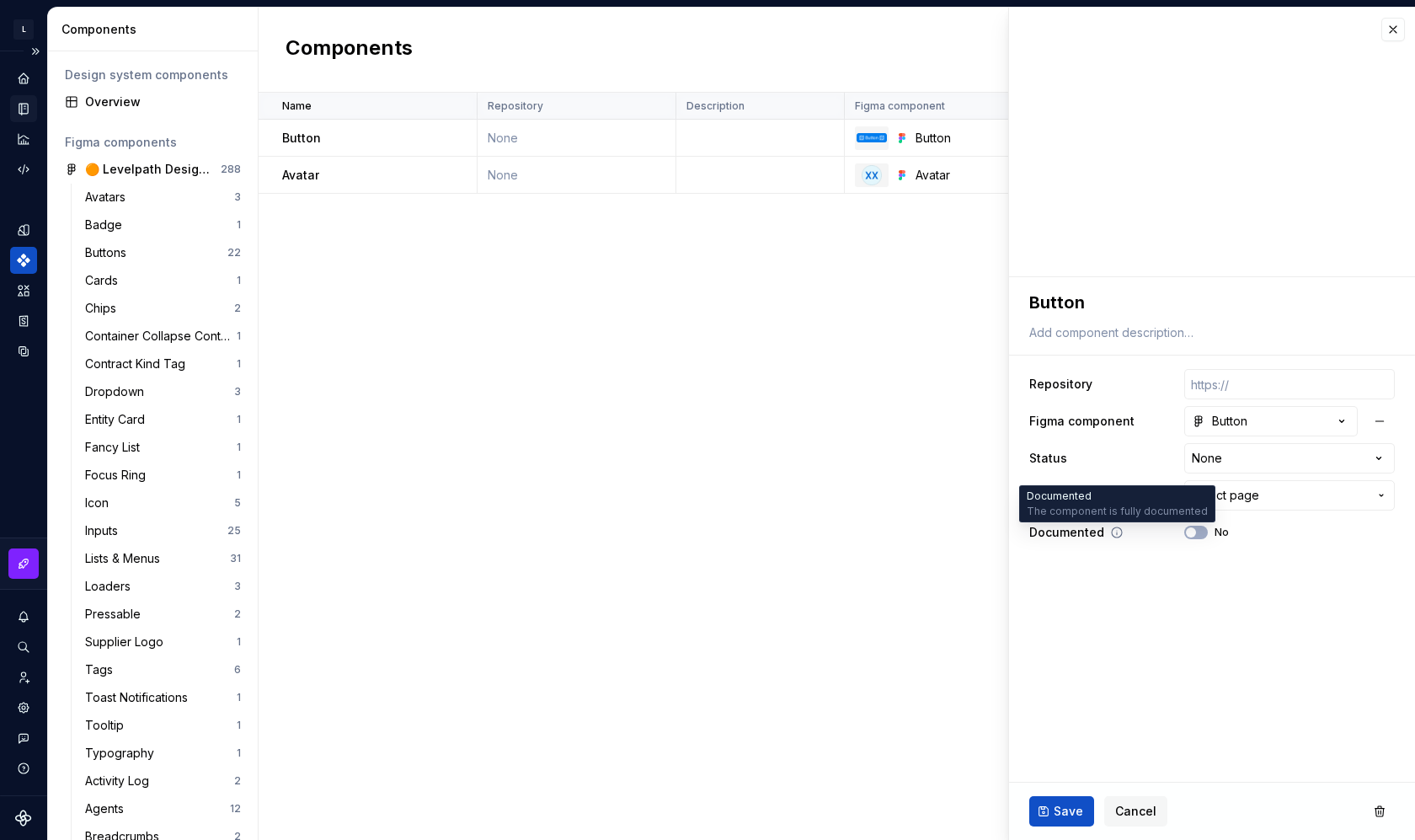
click at [1115, 529] on icon at bounding box center [1116, 532] width 13 height 13
click at [820, 446] on div "Name Repository Description Figma component Status Documentation link Documente…" at bounding box center [837, 466] width 1157 height 748
click at [1150, 808] on span "Cancel" at bounding box center [1135, 810] width 41 height 17
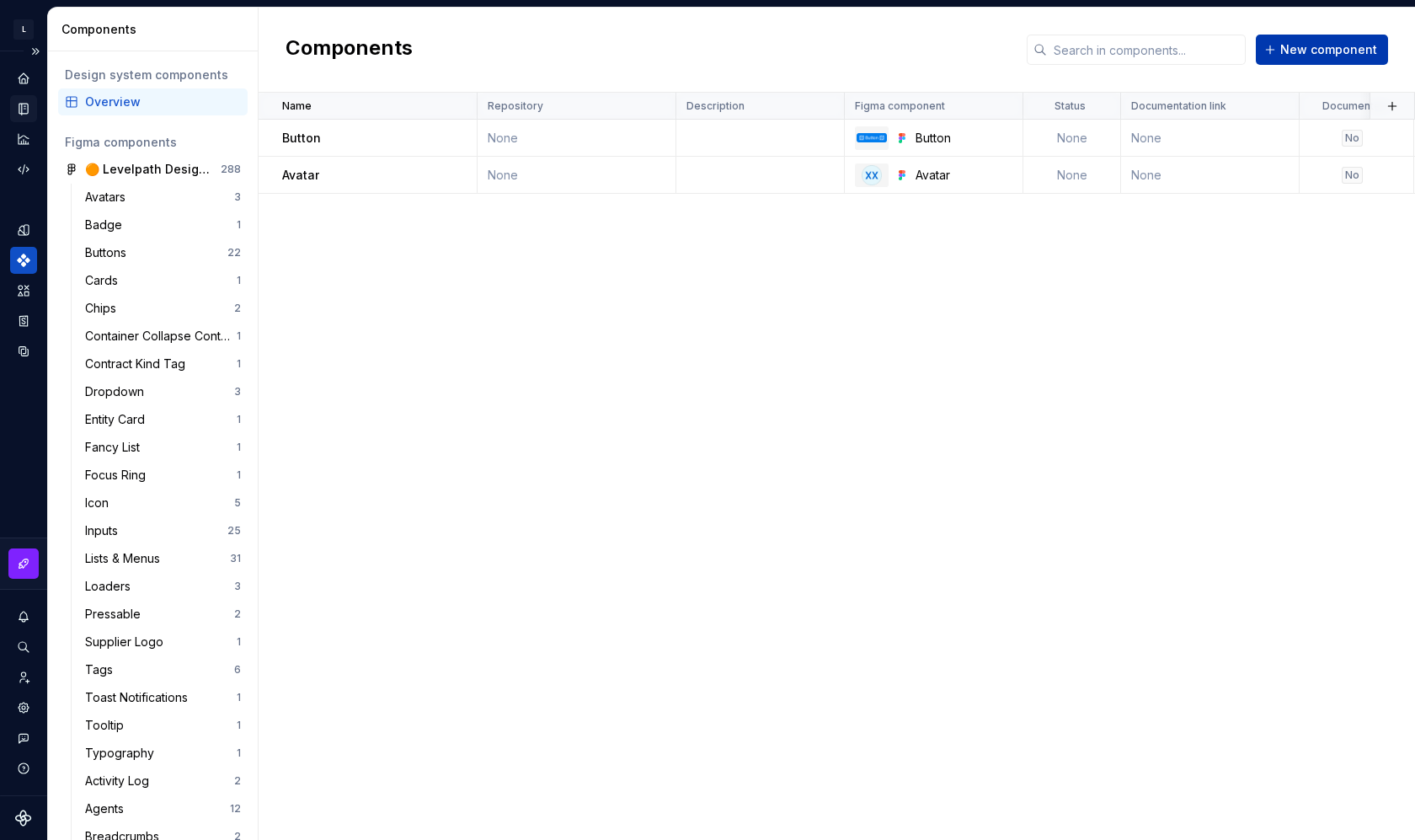
click at [1378, 41] on button "New component" at bounding box center [1323, 50] width 132 height 30
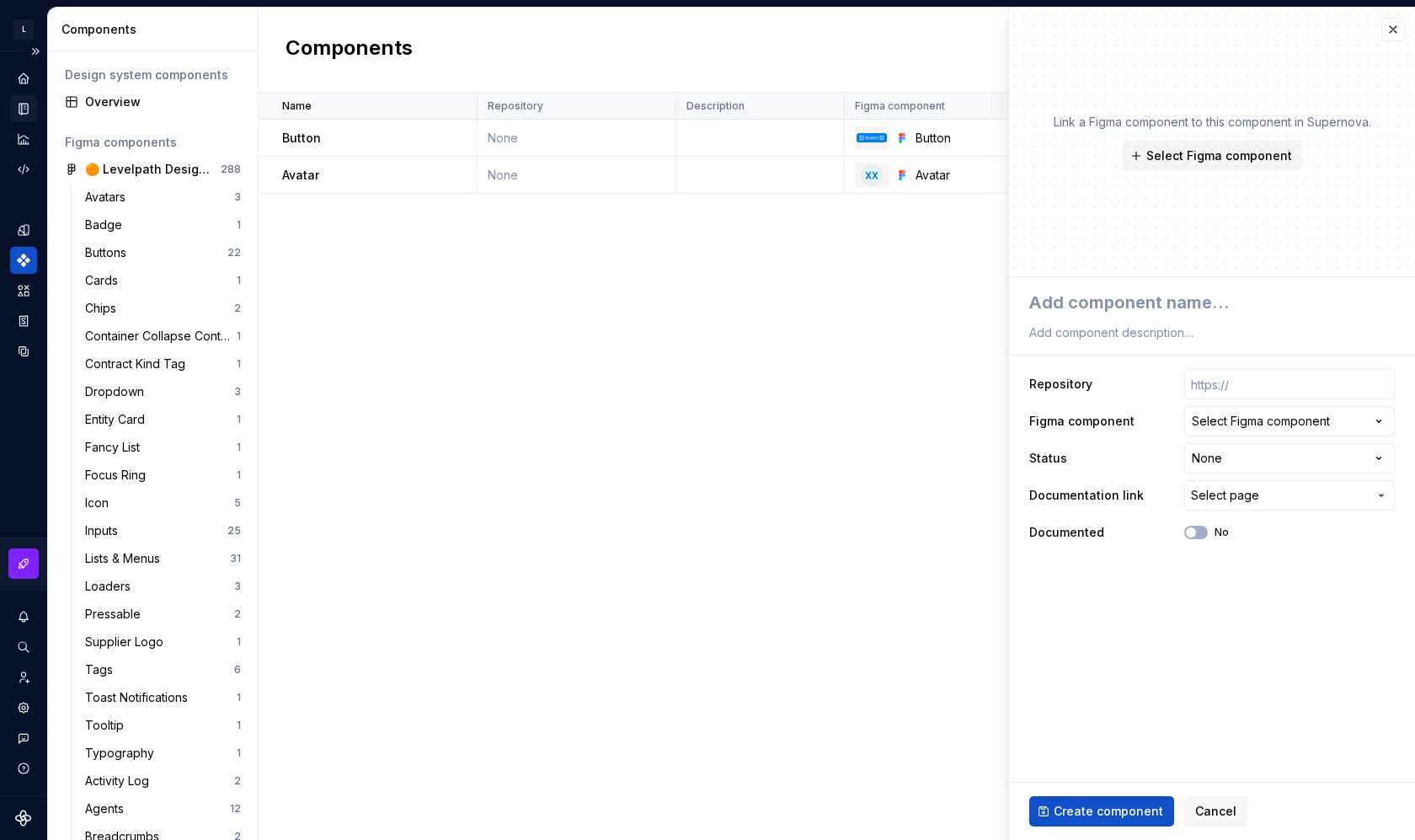
click at [775, 538] on div "Name Repository Description Figma component Status Documentation link Documente…" at bounding box center [837, 466] width 1157 height 748
click at [917, 126] on div "Button" at bounding box center [934, 138] width 178 height 24
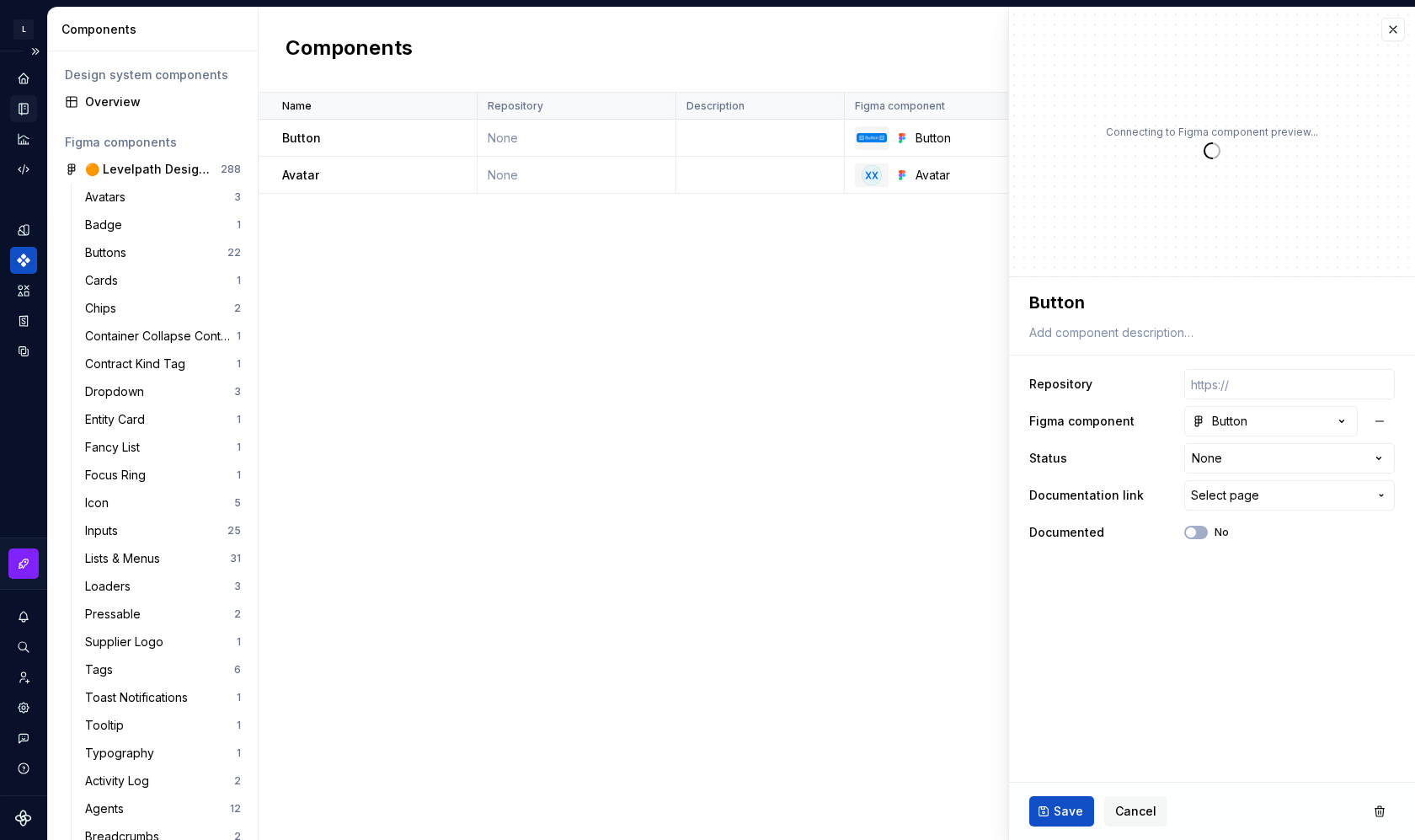
type textarea "*"
click at [1337, 424] on icon "button" at bounding box center [1342, 421] width 17 height 17
click at [1337, 424] on html "L LP Design System C Design system data Components Design system components Ove…" at bounding box center [708, 420] width 1415 height 840
click at [1335, 467] on html "L LP Design System C Design system data Components Design system components Ove…" at bounding box center [708, 420] width 1415 height 840
click at [1335, 464] on html "L LP Design System C Design system data Components Design system components Ove…" at bounding box center [708, 420] width 1415 height 840
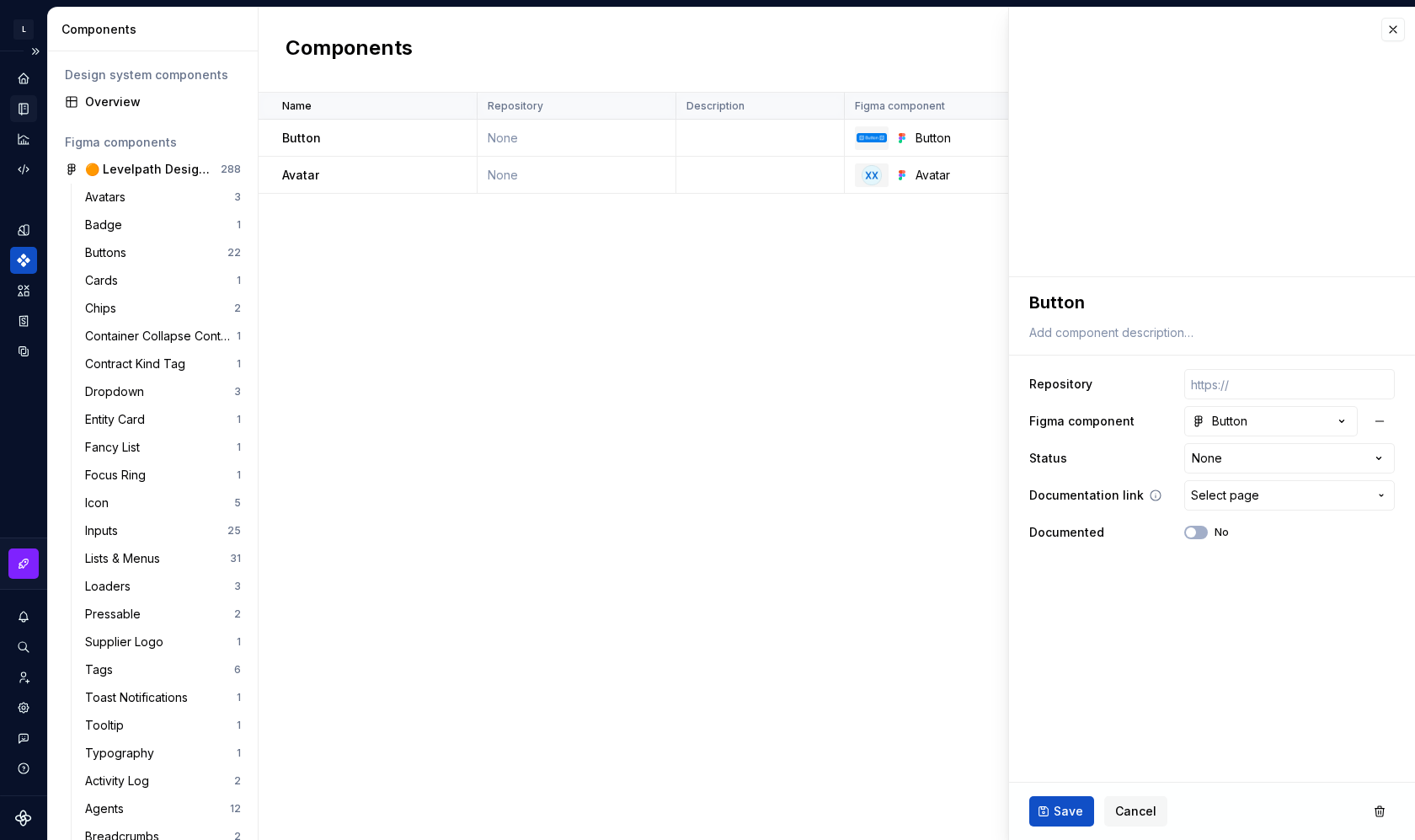
click at [1316, 499] on span "Select page" at bounding box center [1279, 495] width 177 height 17
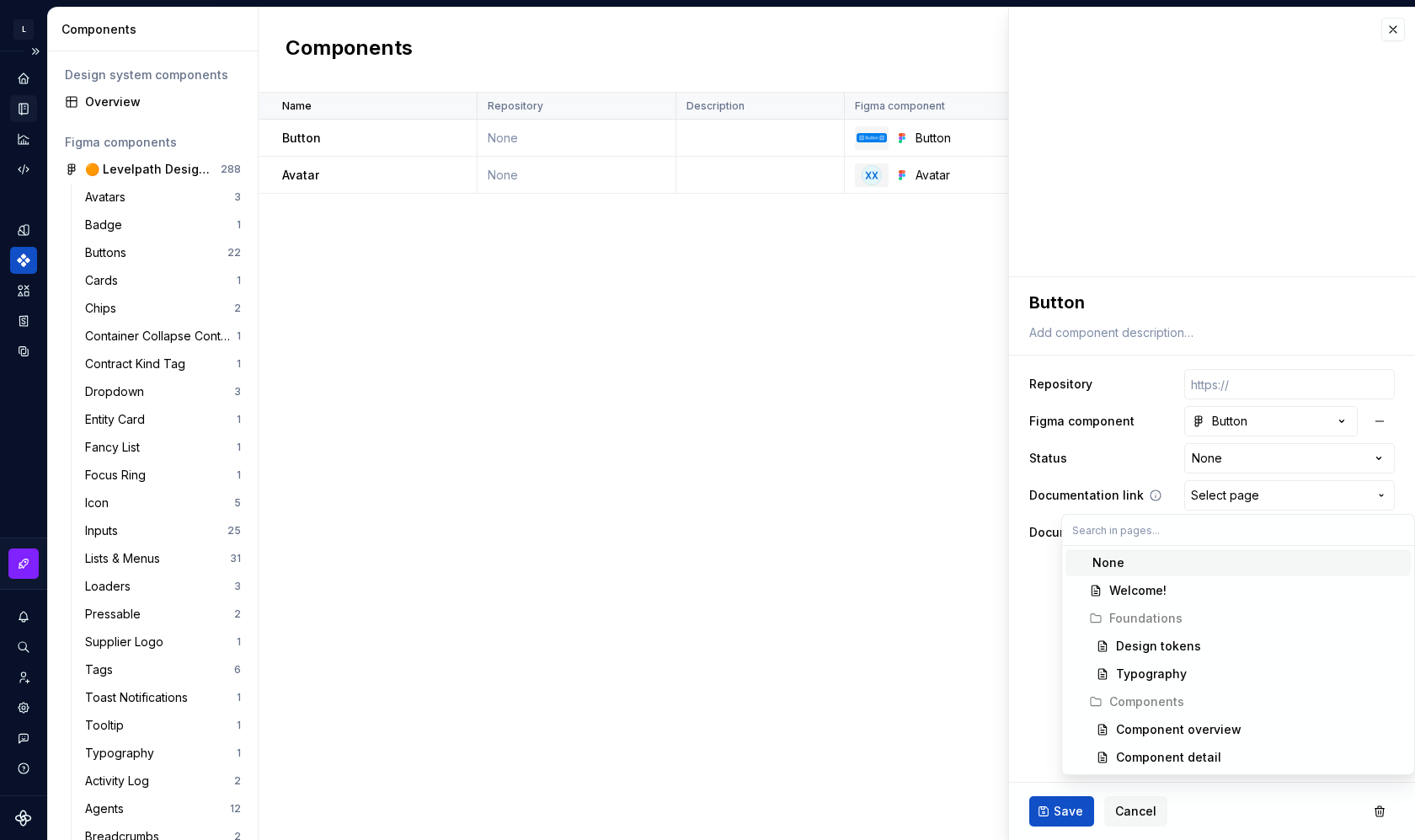
click at [1316, 499] on html "L LP Design System C Design system data Components Design system components Ove…" at bounding box center [708, 420] width 1415 height 840
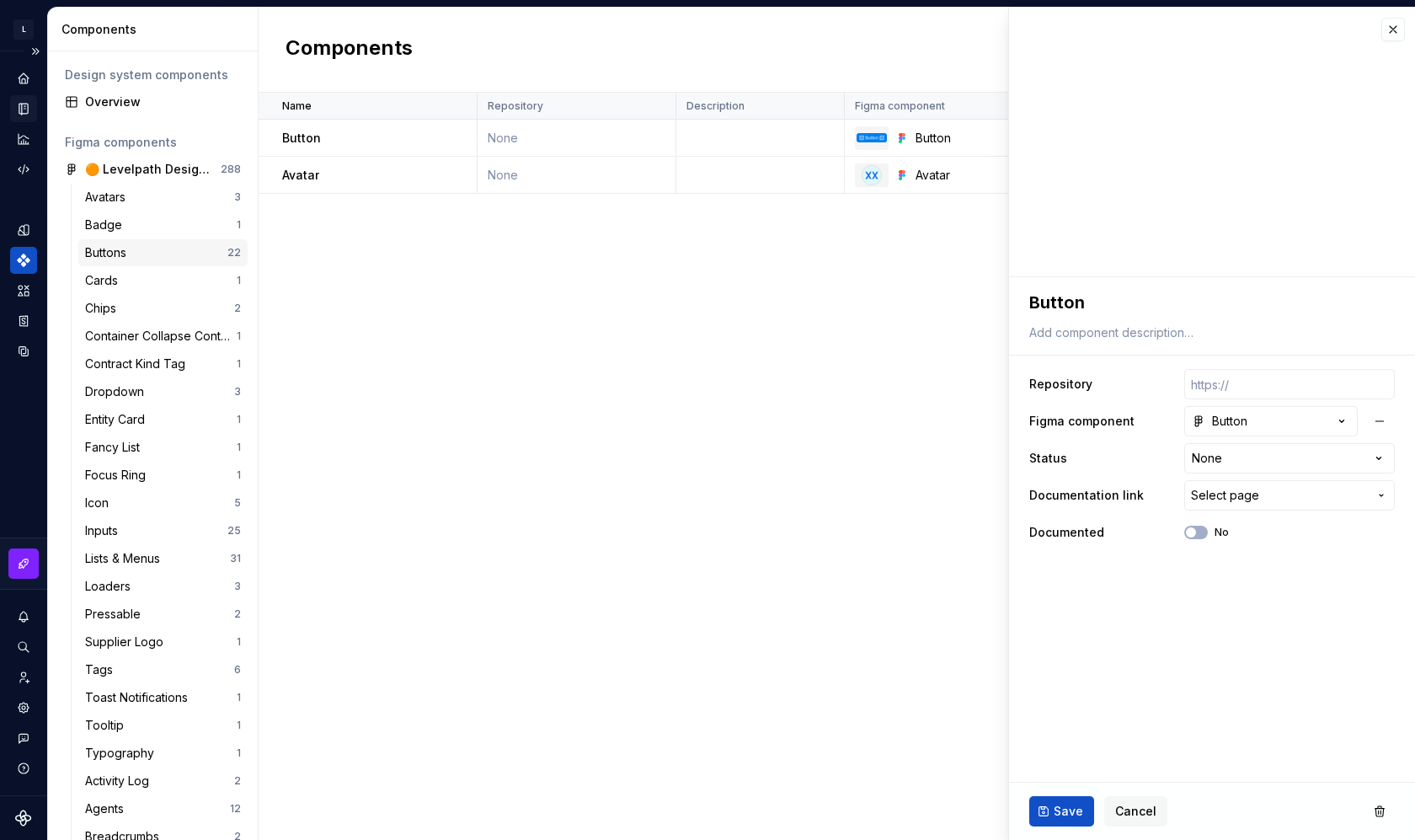
click at [128, 247] on div "Buttons" at bounding box center [109, 252] width 48 height 17
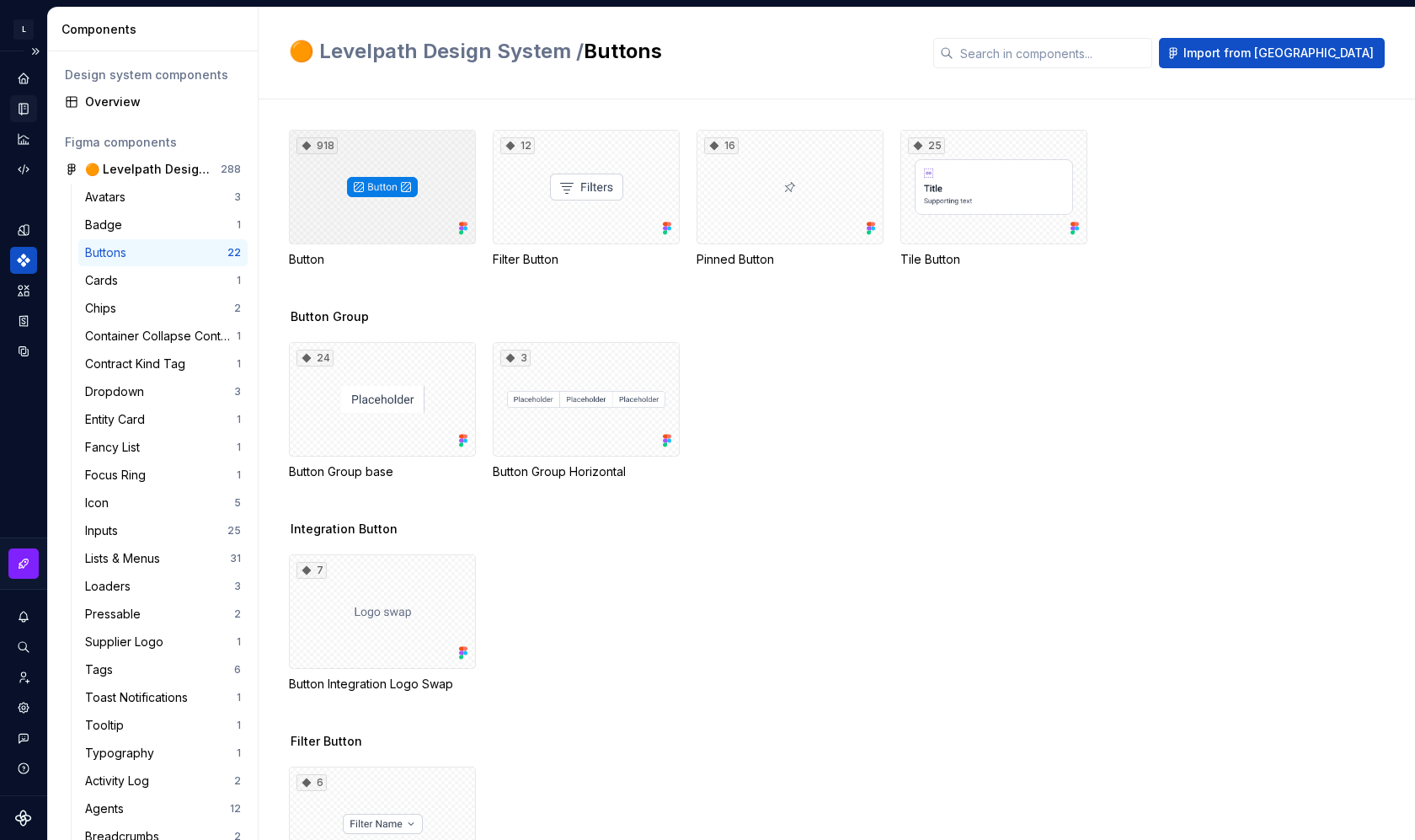
click at [391, 206] on div "918" at bounding box center [383, 186] width 187 height 114
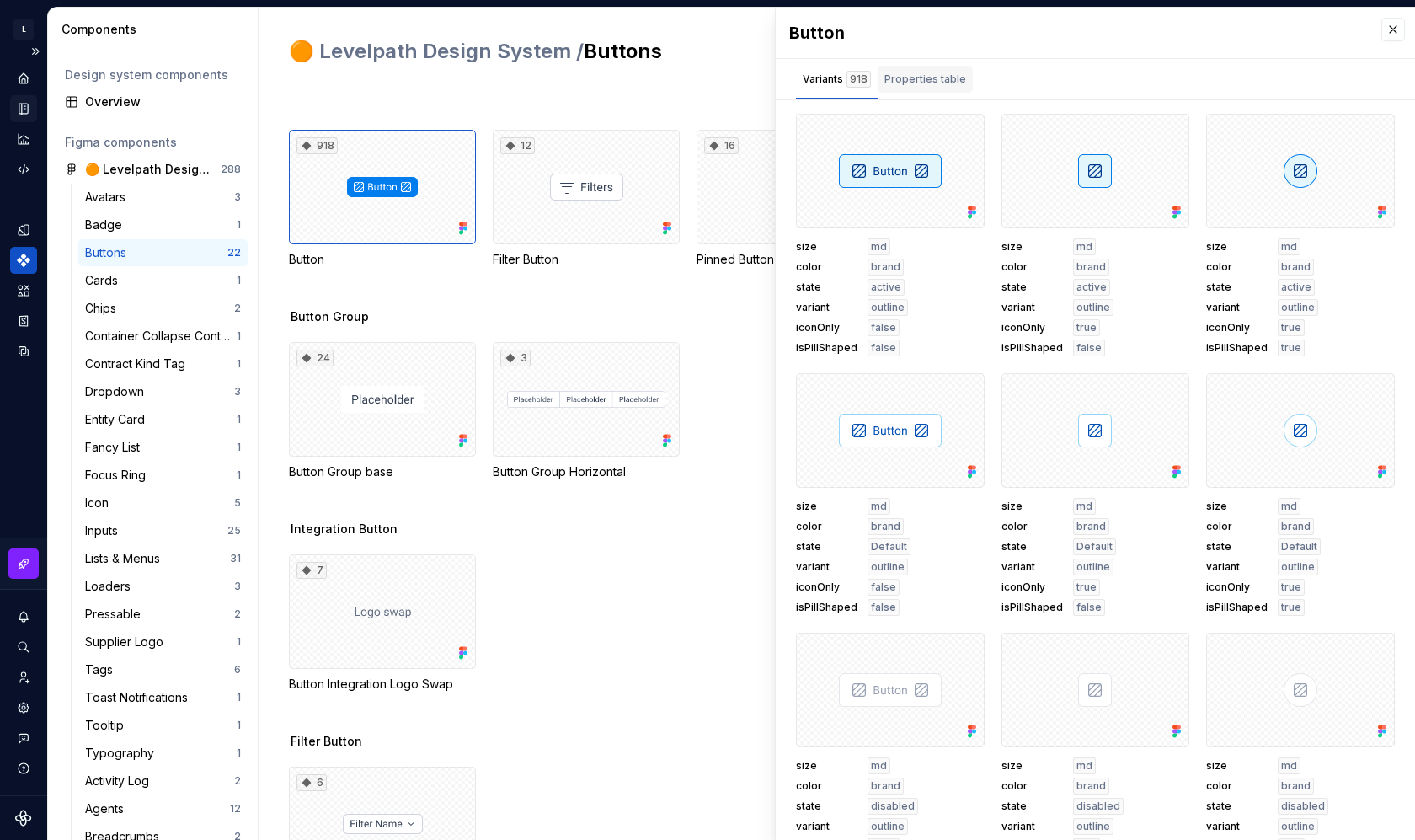
click at [909, 79] on div "Properties table" at bounding box center [925, 78] width 82 height 17
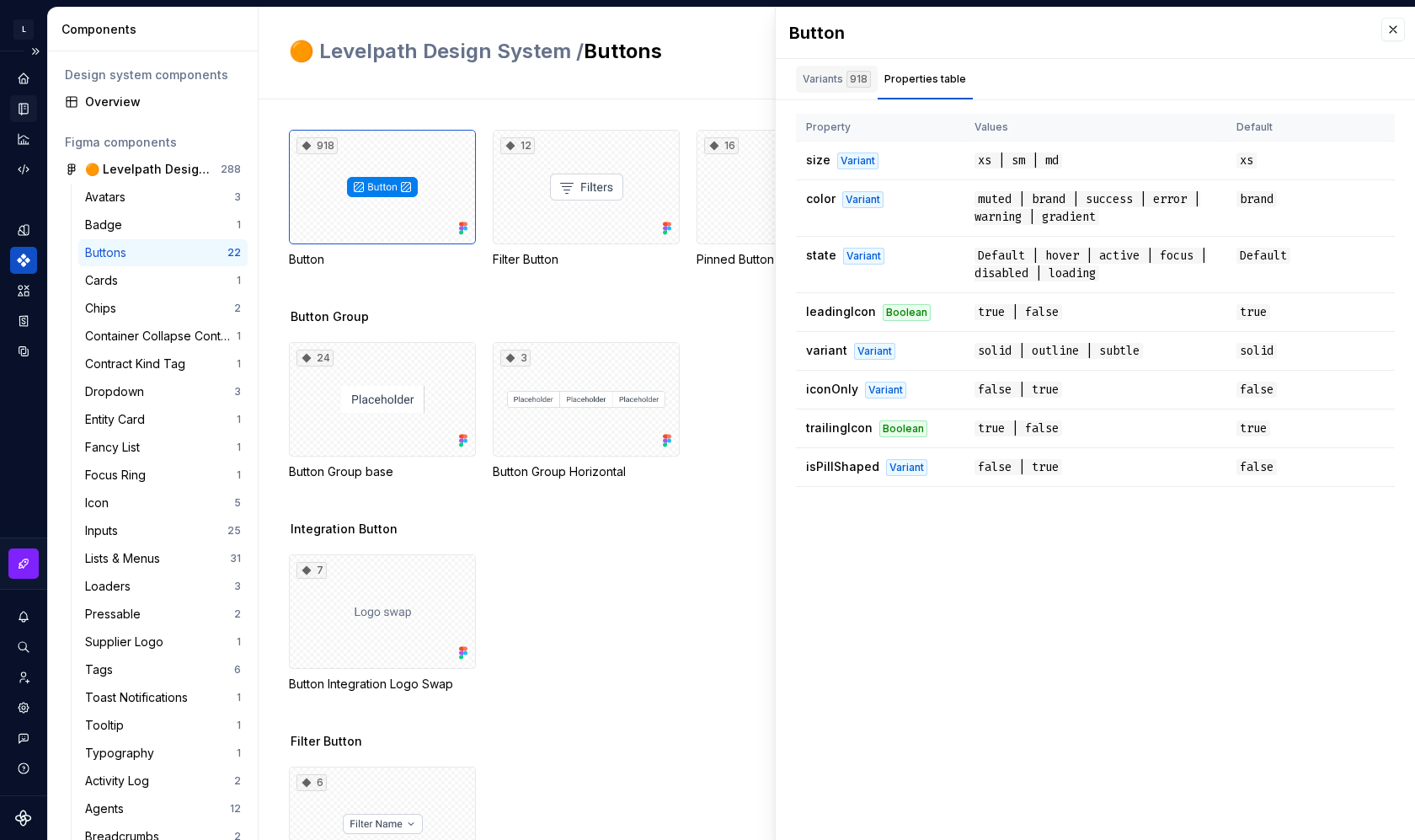
click at [836, 77] on div "Variants 918" at bounding box center [836, 78] width 68 height 17
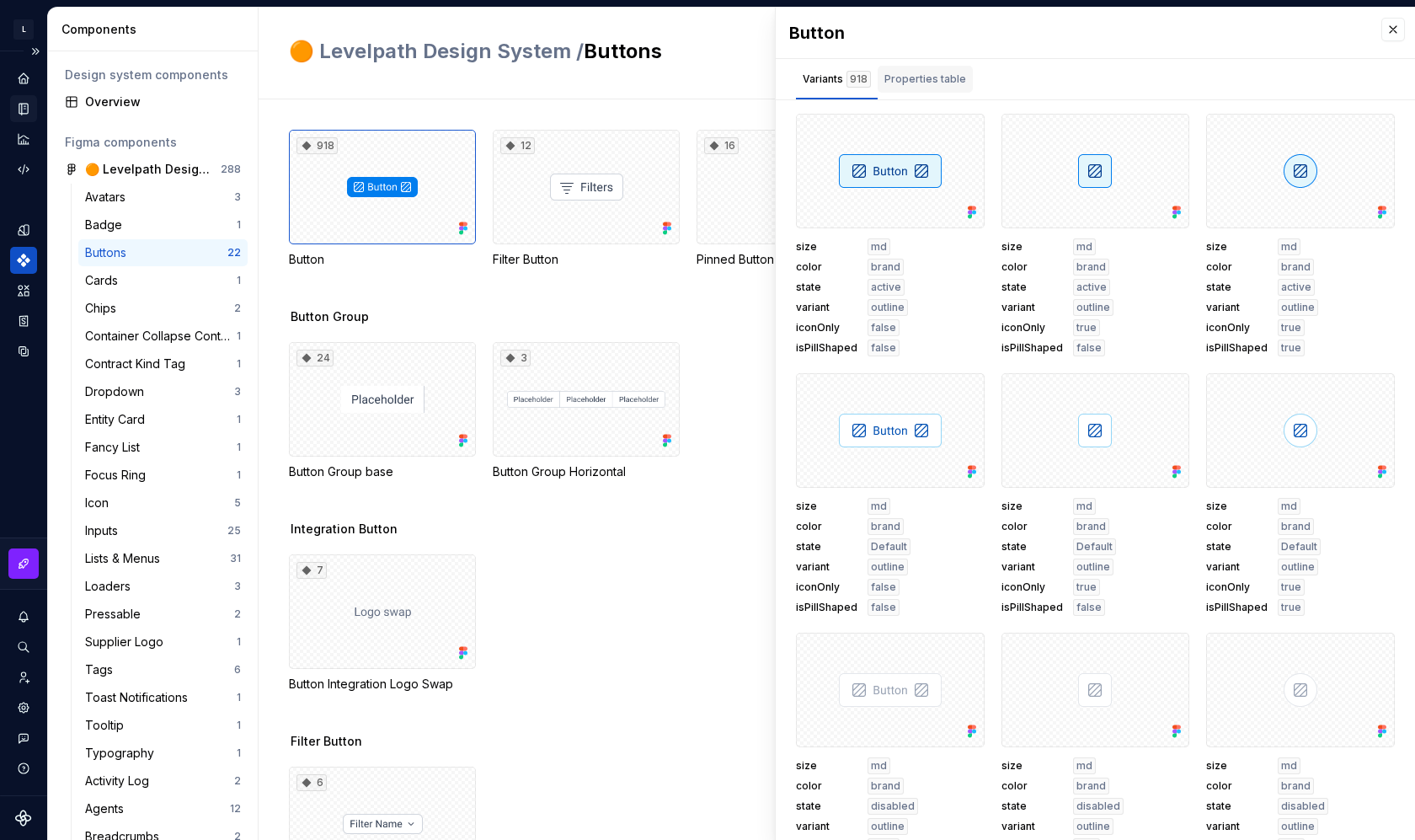
click at [909, 82] on div "Properties table" at bounding box center [925, 78] width 82 height 17
